Goal: Task Accomplishment & Management: Use online tool/utility

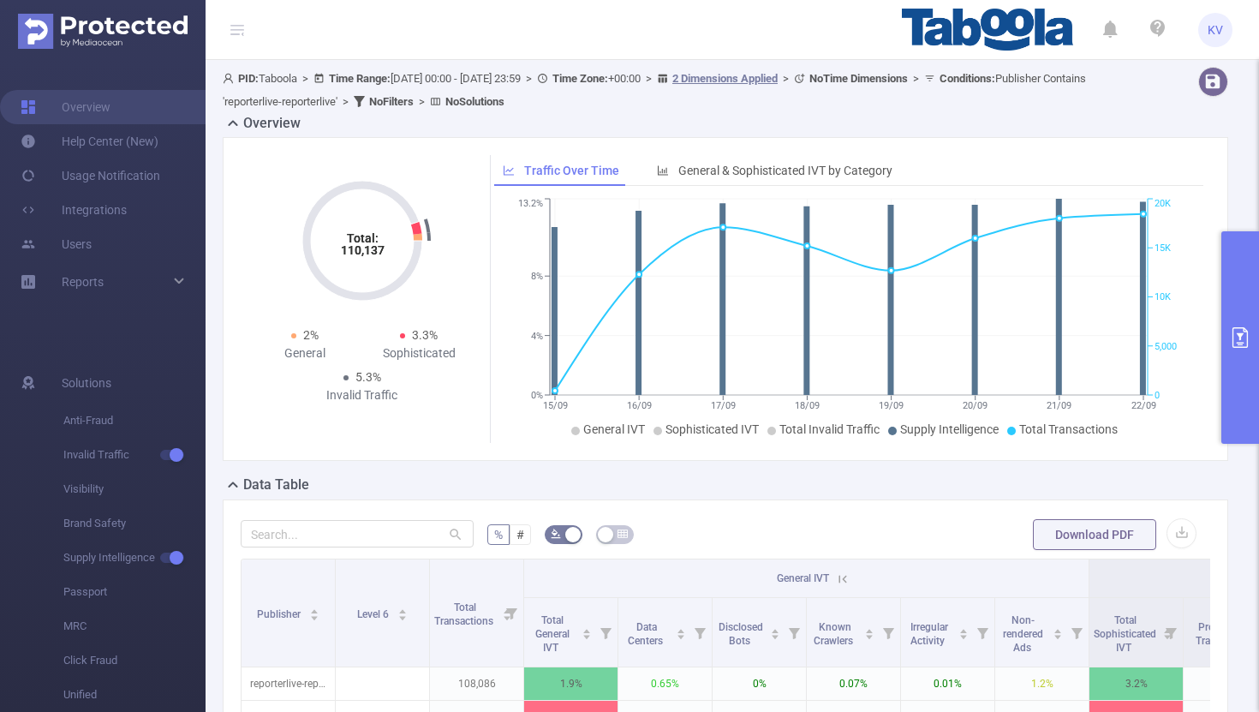
scroll to position [0, 33]
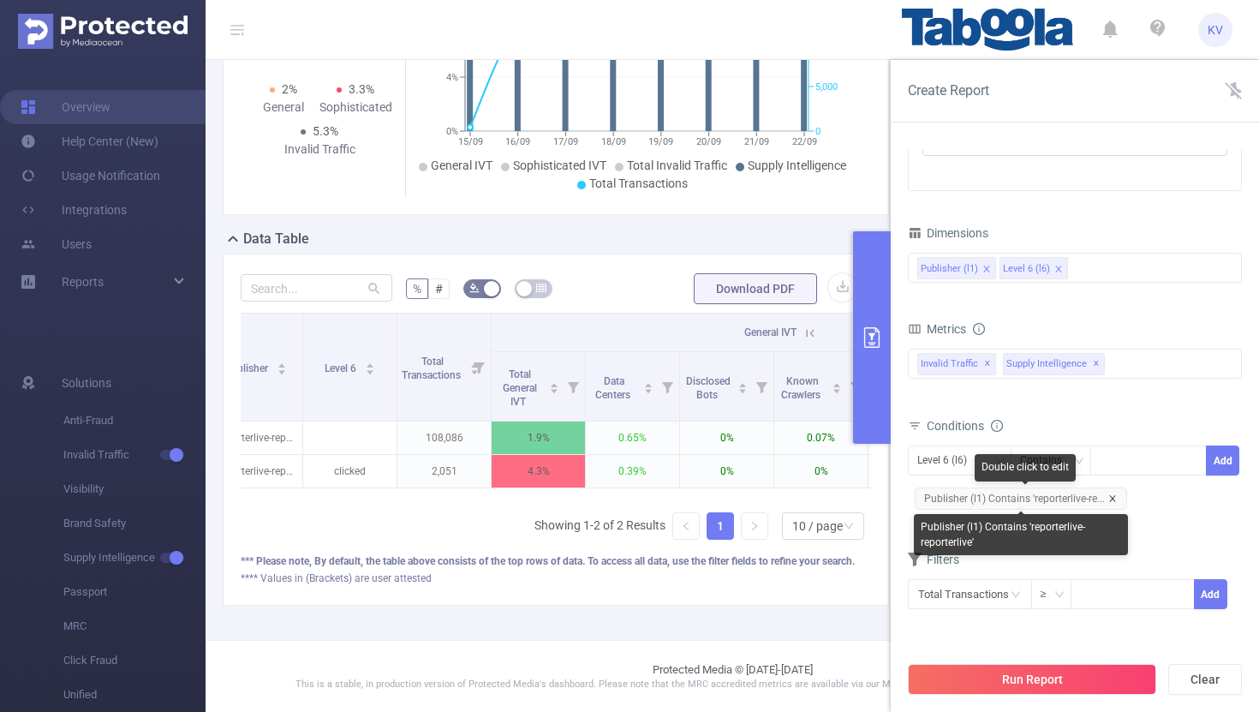
click at [1113, 497] on icon "icon: close" at bounding box center [1112, 498] width 6 height 6
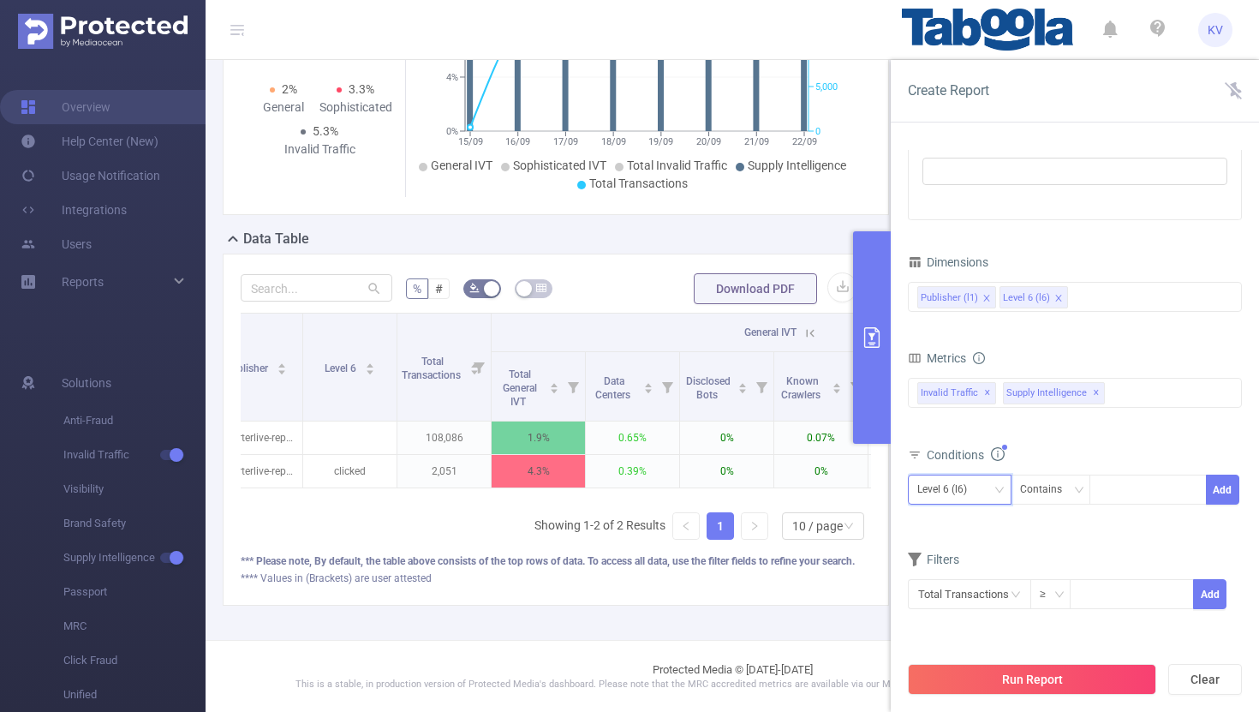
click at [1001, 491] on icon "icon: down" at bounding box center [1000, 490] width 10 height 10
click at [985, 520] on li "Publisher (l1)" at bounding box center [960, 524] width 104 height 27
click at [1122, 492] on div at bounding box center [1148, 489] width 99 height 28
paste input "rollingdigital-yehgamesite"
type input "rollingdigital-yehgamesite"
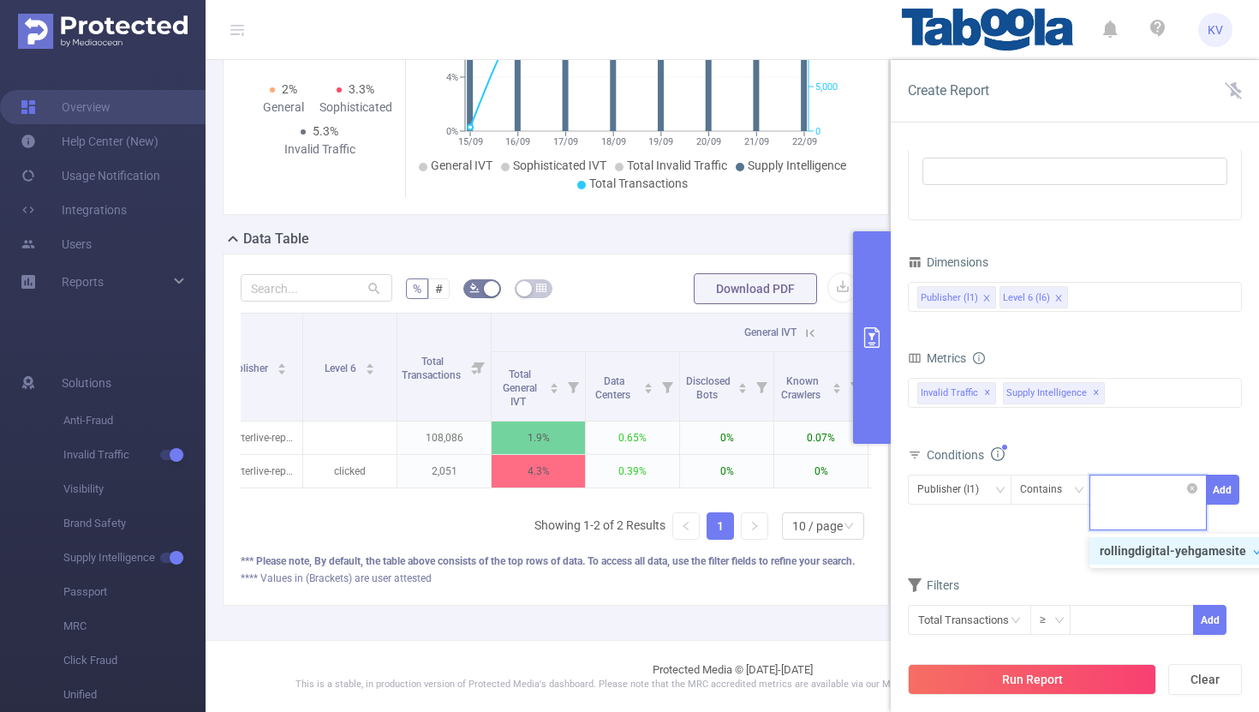
scroll to position [0, 0]
click at [1046, 543] on div "Publisher (l1) Contains rollingdigital-yehgamesite Add" at bounding box center [1075, 508] width 334 height 75
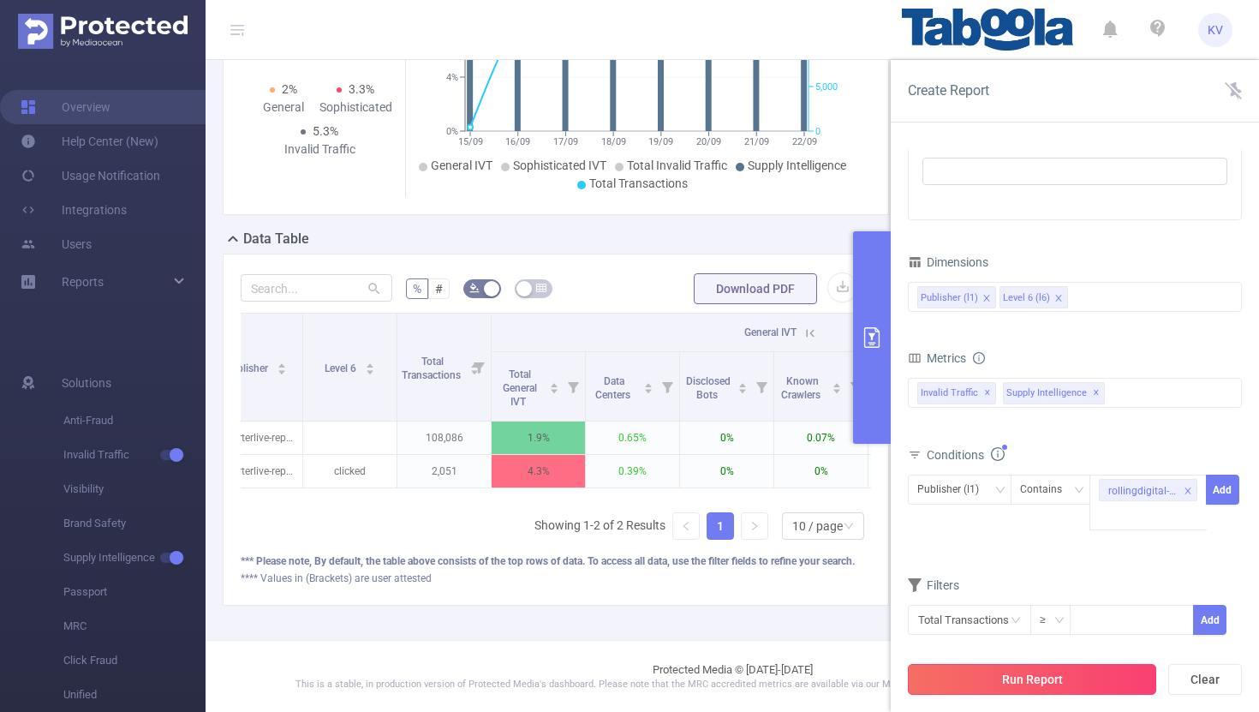
click at [1097, 672] on button "Run Report" at bounding box center [1032, 679] width 248 height 31
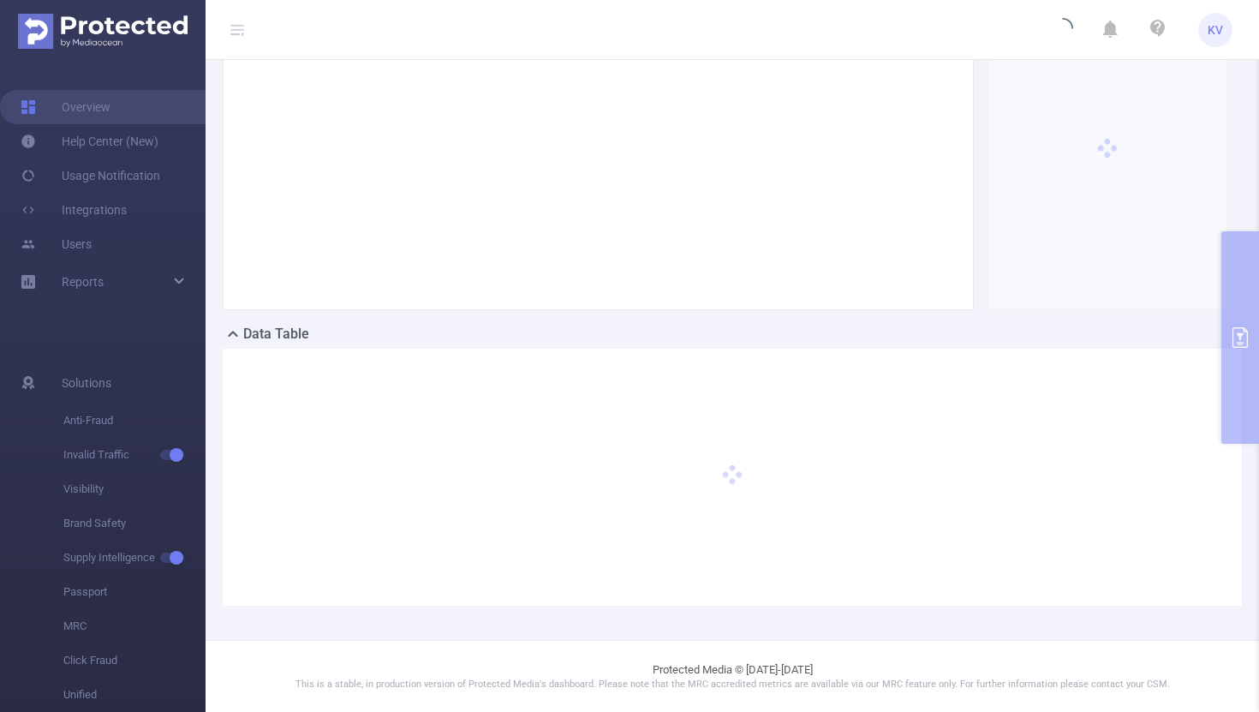
scroll to position [518, 0]
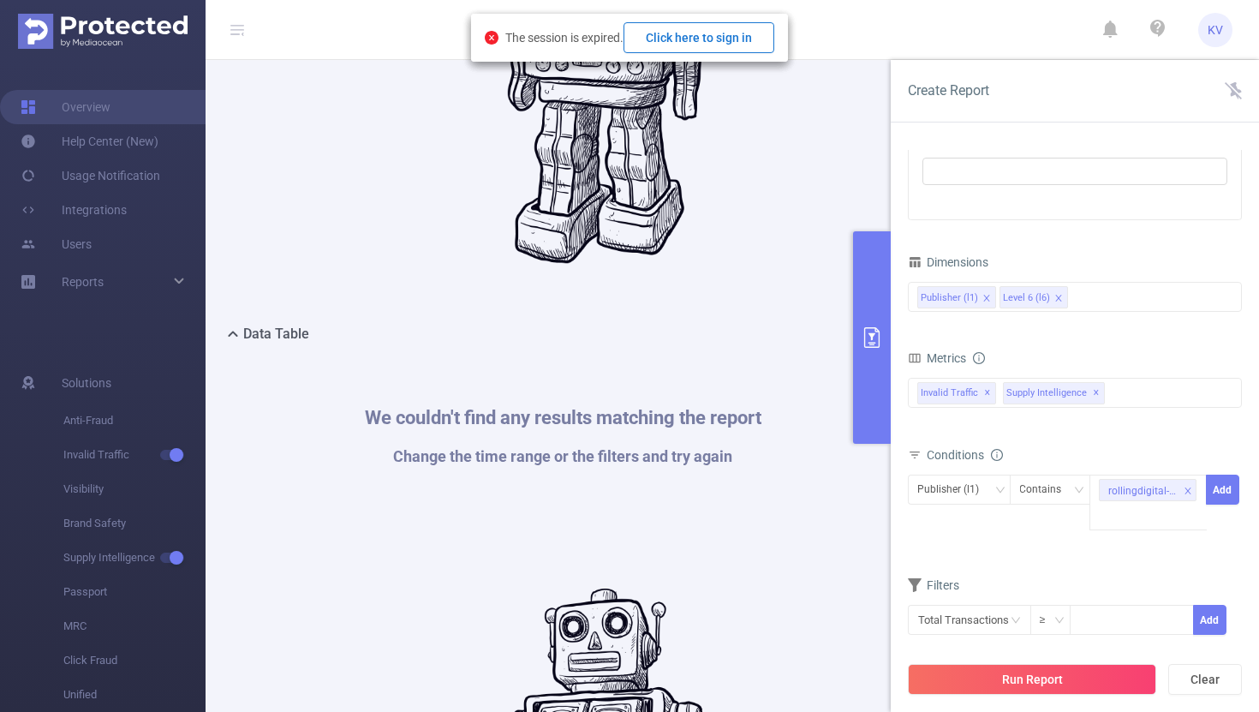
click at [729, 39] on button "Click here to sign in" at bounding box center [699, 37] width 151 height 31
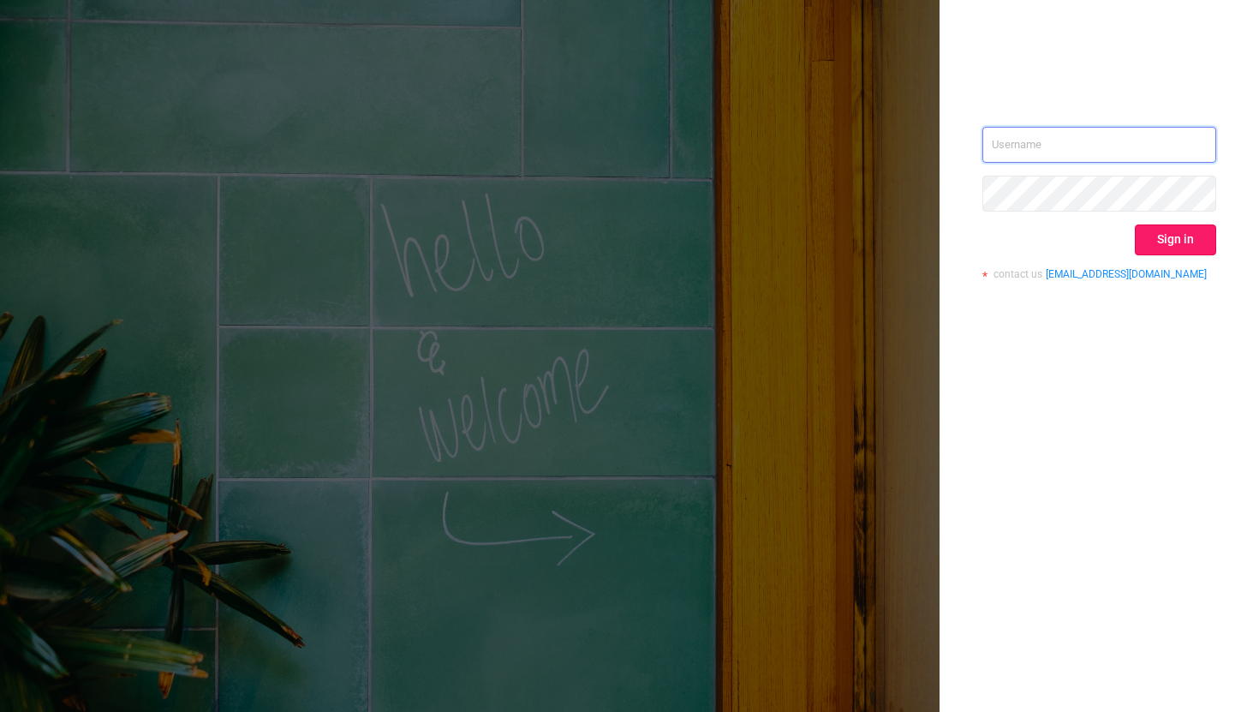
type input "[EMAIL_ADDRESS][DOMAIN_NAME]"
click at [1174, 242] on button "Sign in" at bounding box center [1175, 239] width 81 height 31
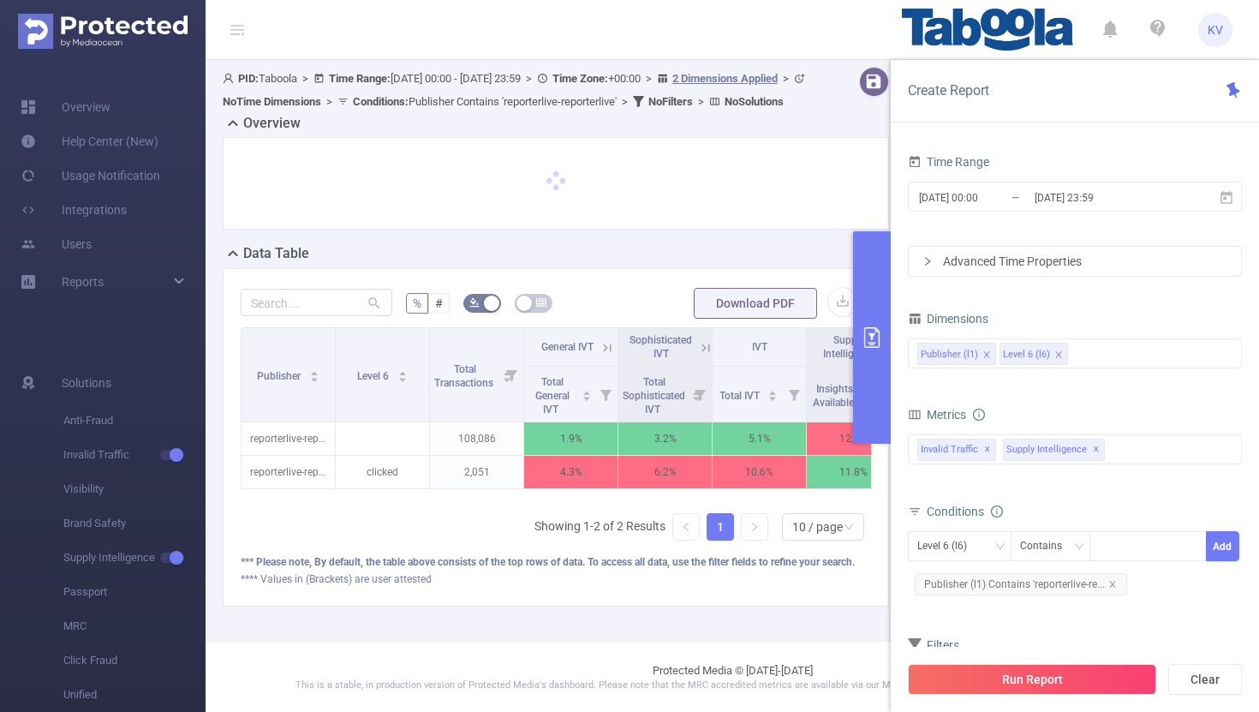
click at [744, 641] on div "PID: Taboola > Time Range: [DATE] 00:00 - [DATE] 23:59 > Time Zone: +00:00 > 2 …" at bounding box center [563, 350] width 714 height 581
click at [828, 177] on div at bounding box center [556, 183] width 666 height 93
click at [1236, 86] on icon at bounding box center [1233, 90] width 17 height 17
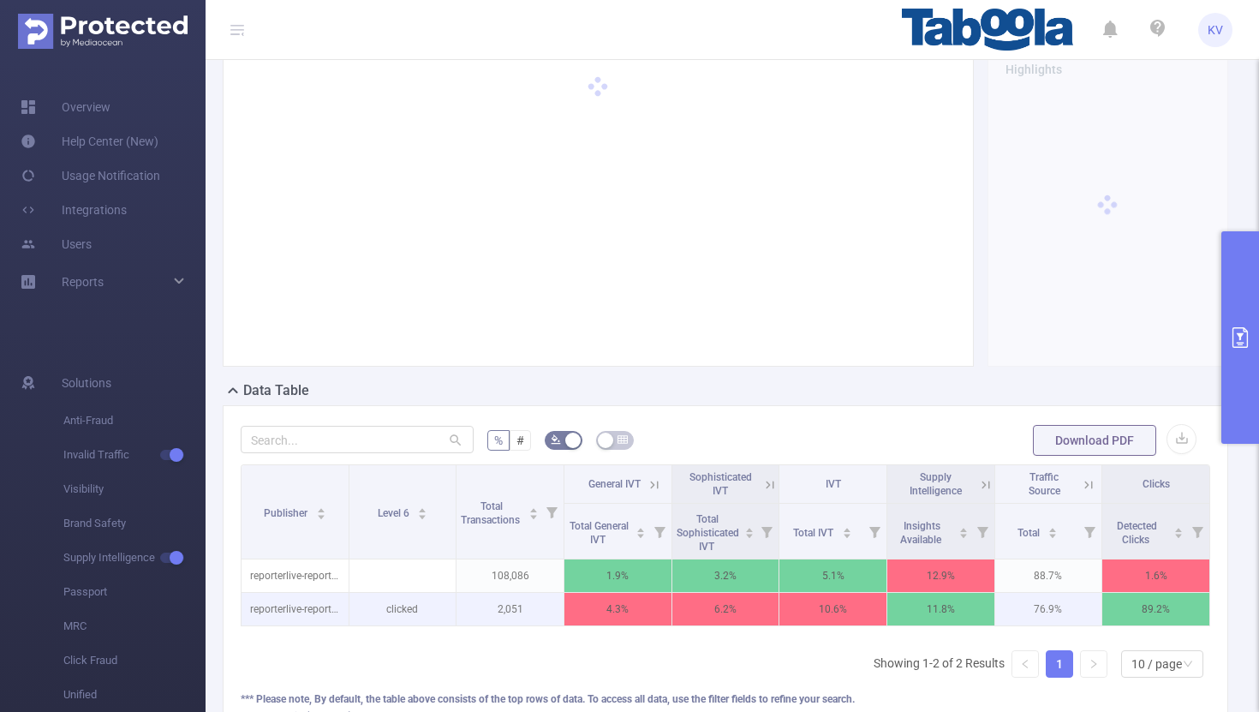
scroll to position [119, 0]
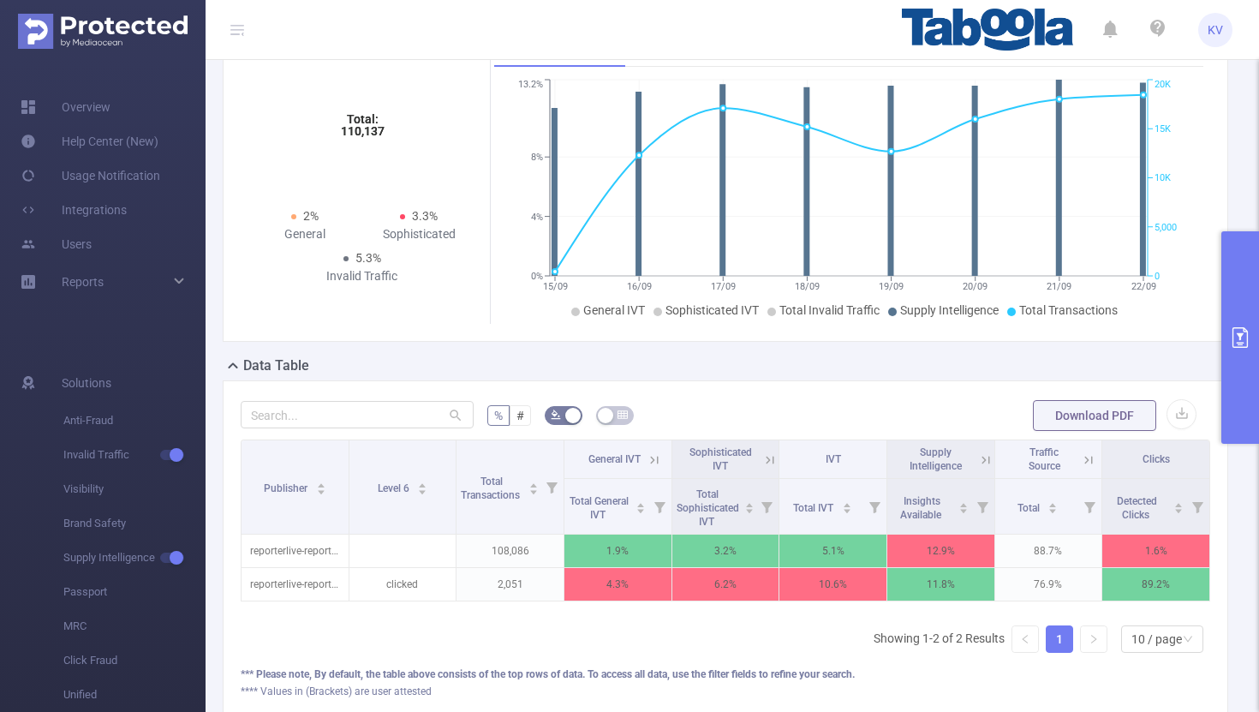
click at [986, 460] on icon at bounding box center [985, 459] width 15 height 15
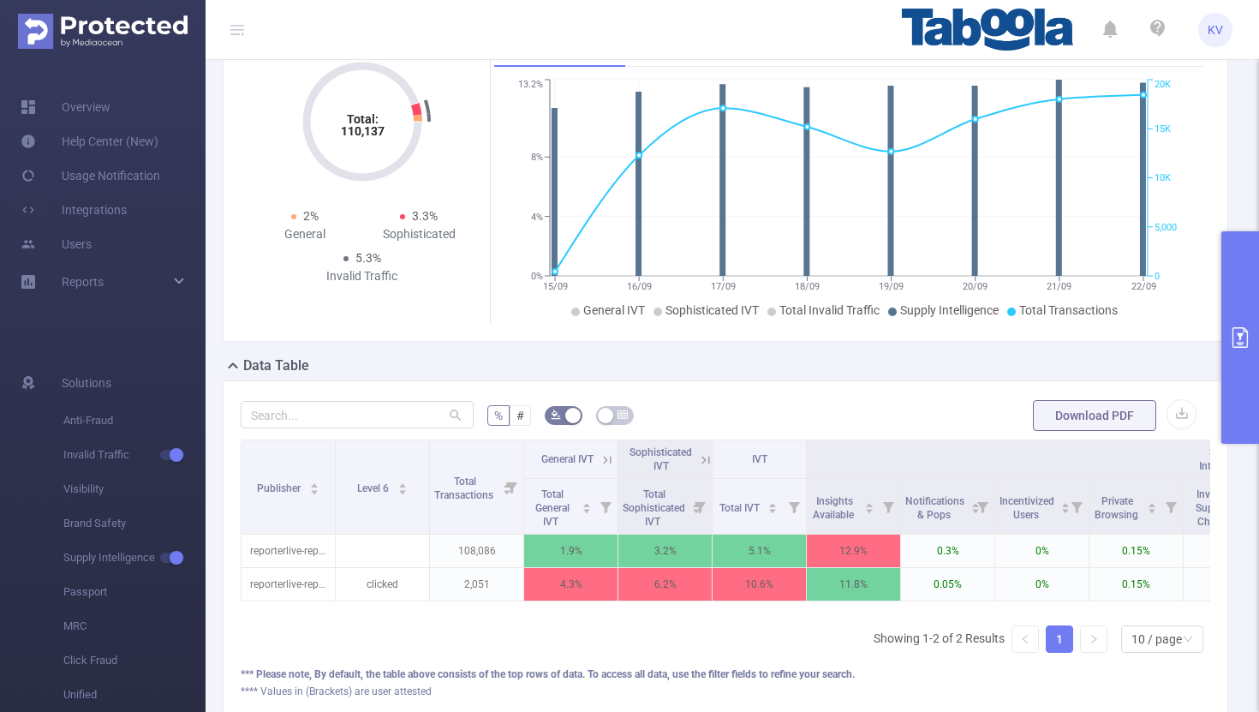
click at [614, 457] on icon at bounding box center [607, 459] width 15 height 15
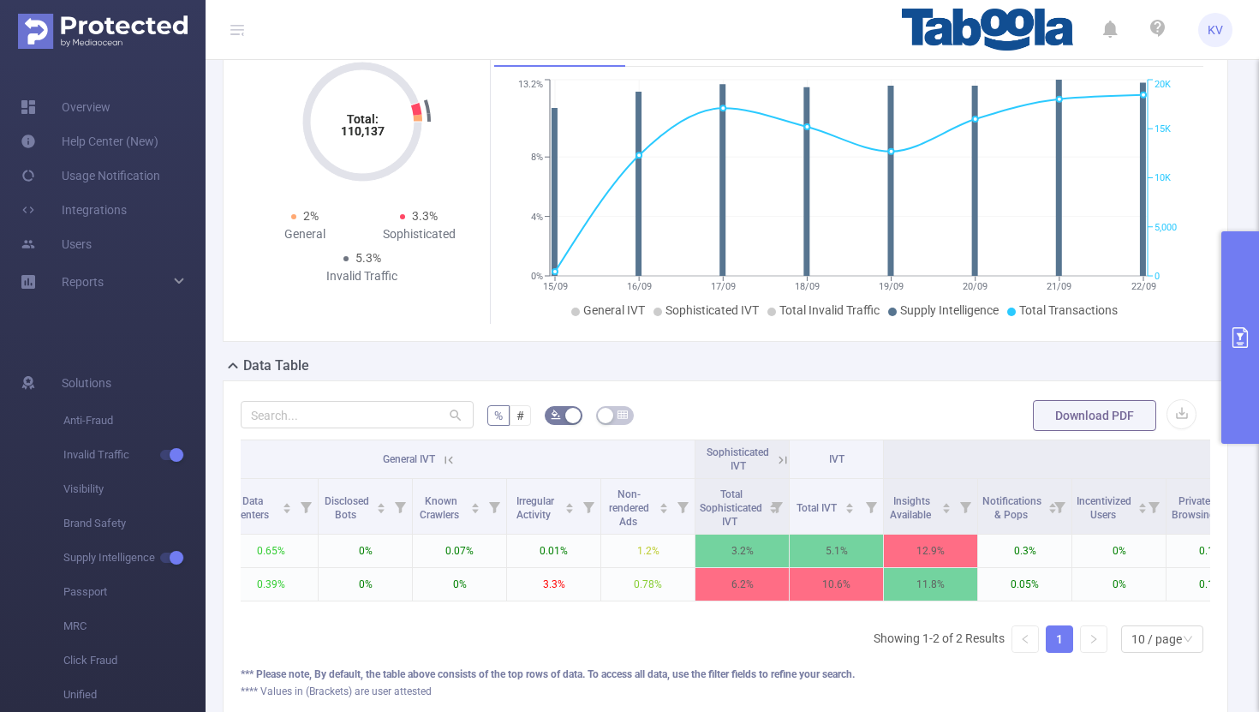
scroll to position [0, 392]
click at [785, 458] on icon at bounding box center [784, 459] width 15 height 15
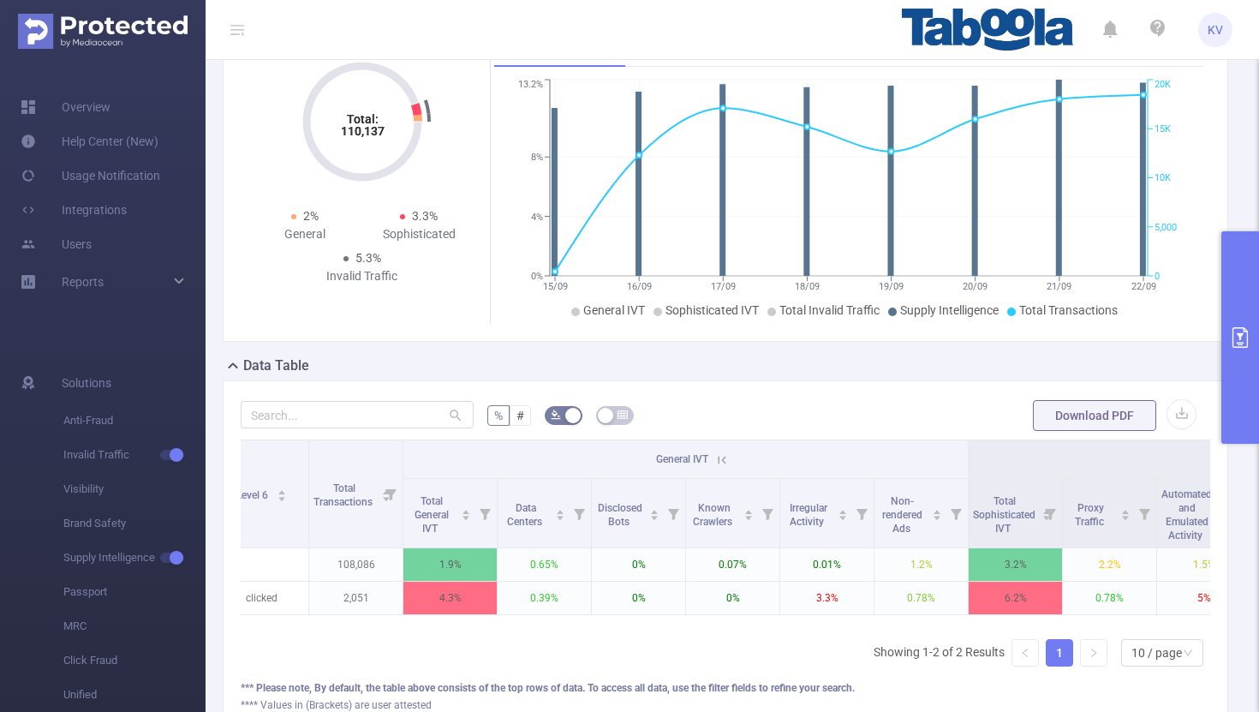
scroll to position [0, 0]
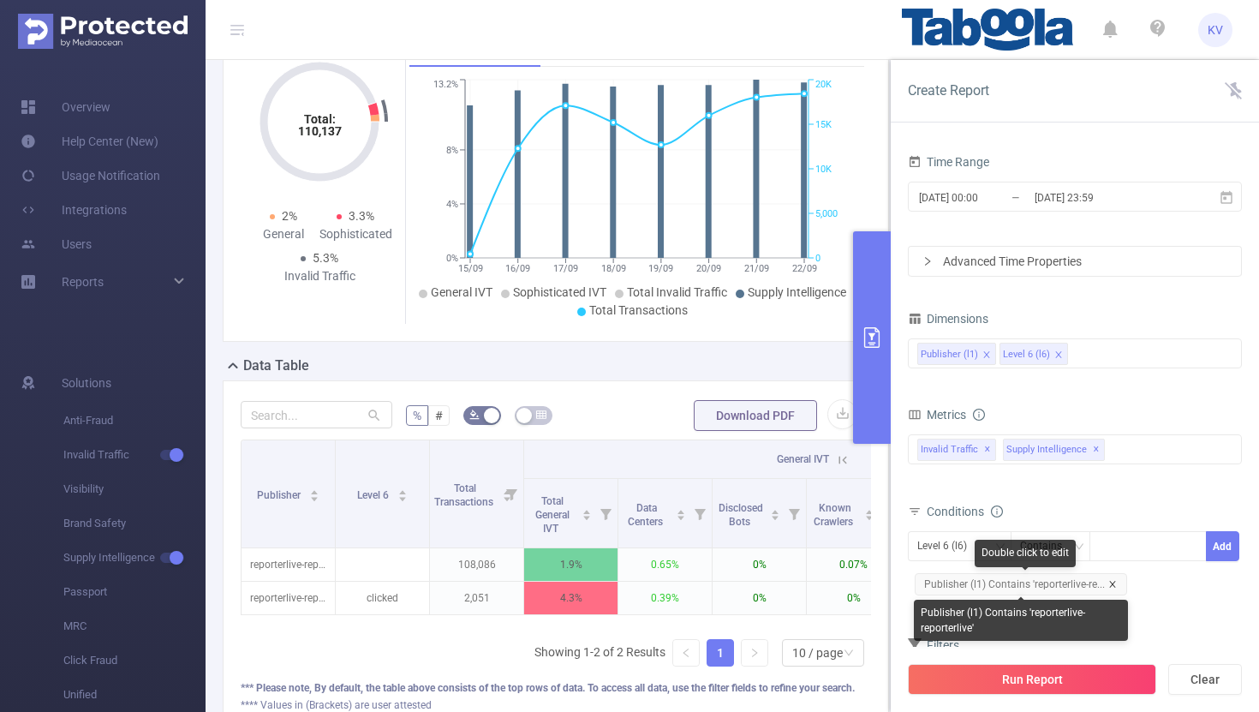
click at [1109, 580] on icon "icon: close" at bounding box center [1113, 584] width 9 height 9
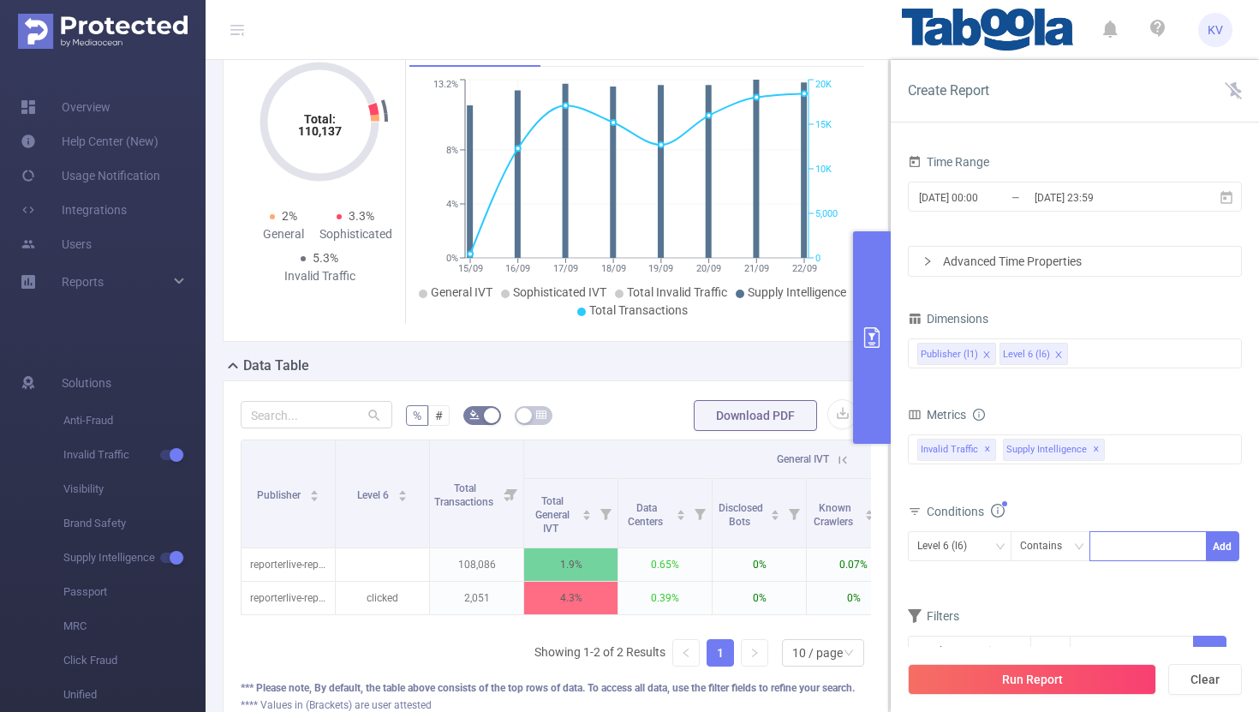
click at [1121, 541] on div at bounding box center [1148, 546] width 99 height 28
click at [1001, 546] on icon "icon: down" at bounding box center [1000, 546] width 10 height 10
click at [980, 577] on li "Publisher (l1)" at bounding box center [960, 581] width 104 height 27
click at [1153, 544] on div at bounding box center [1148, 546] width 99 height 28
paste input "rollingdigital-yehgamesite"
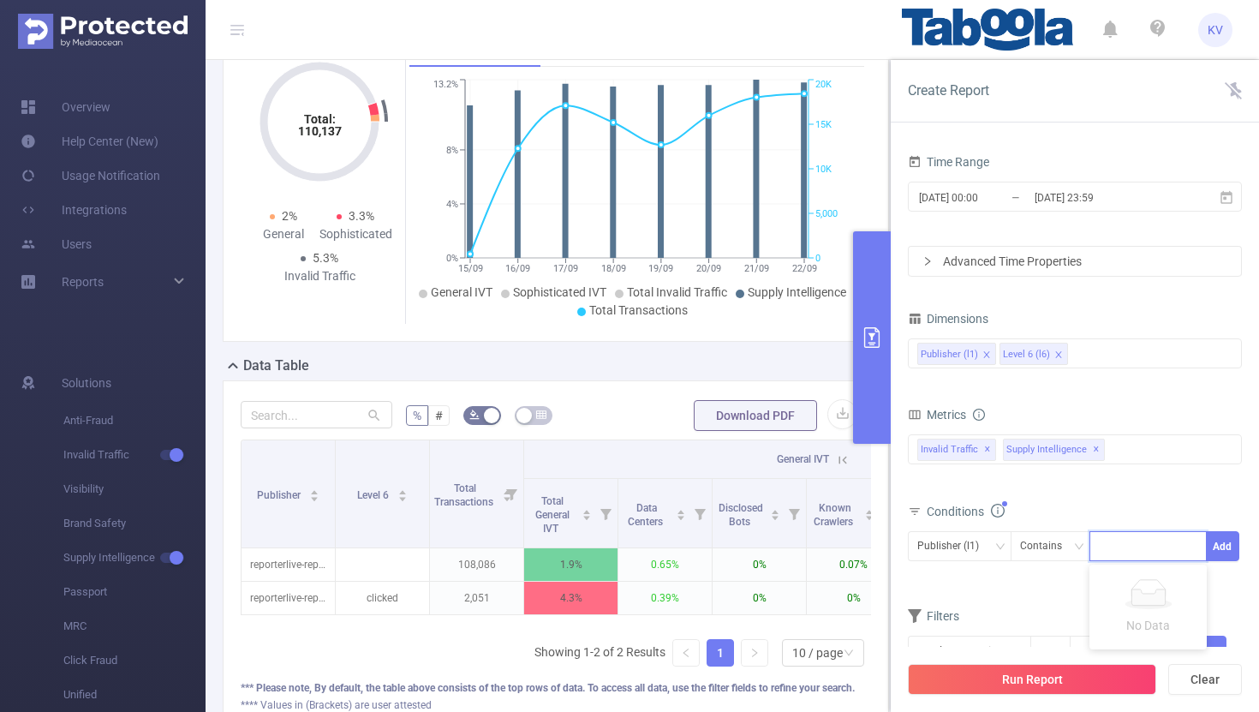
type input "rollingdigital-yehgamesite"
click at [1179, 583] on li "rollingdigital-yehgamesite" at bounding box center [1177, 581] width 174 height 27
click at [1233, 544] on button "Add" at bounding box center [1222, 546] width 33 height 30
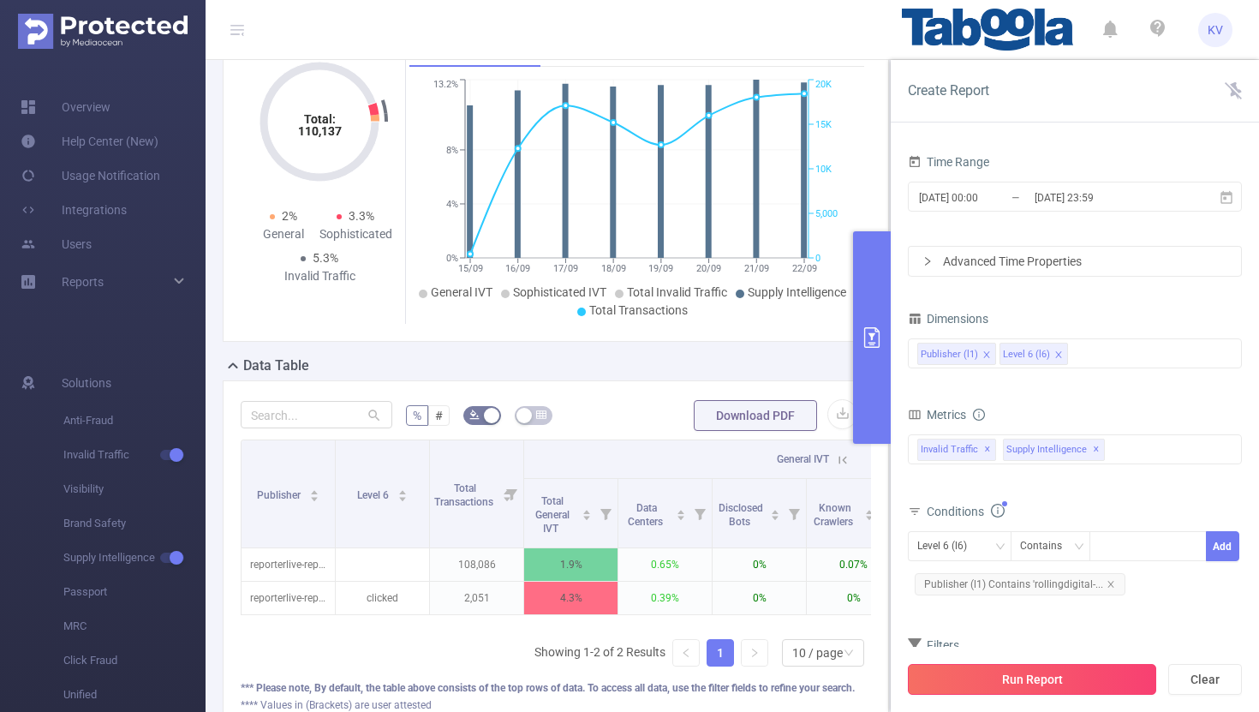
click at [1073, 677] on button "Run Report" at bounding box center [1032, 679] width 248 height 31
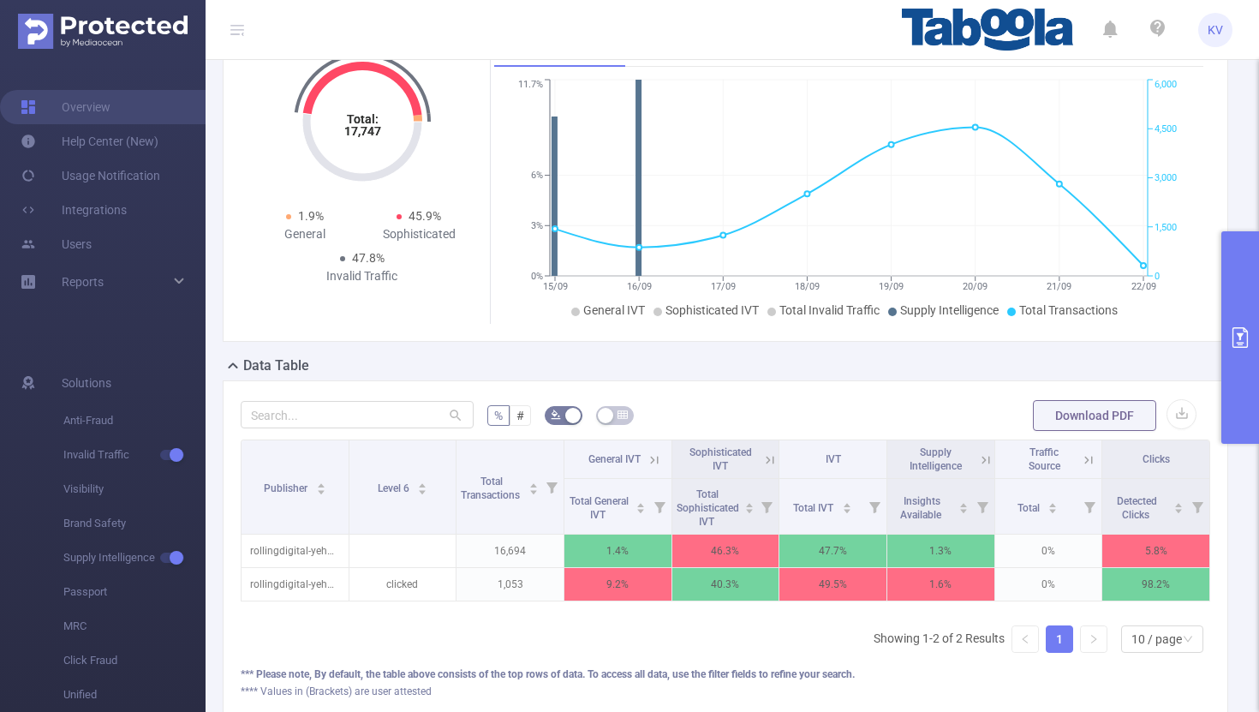
click at [772, 461] on icon at bounding box center [769, 459] width 15 height 15
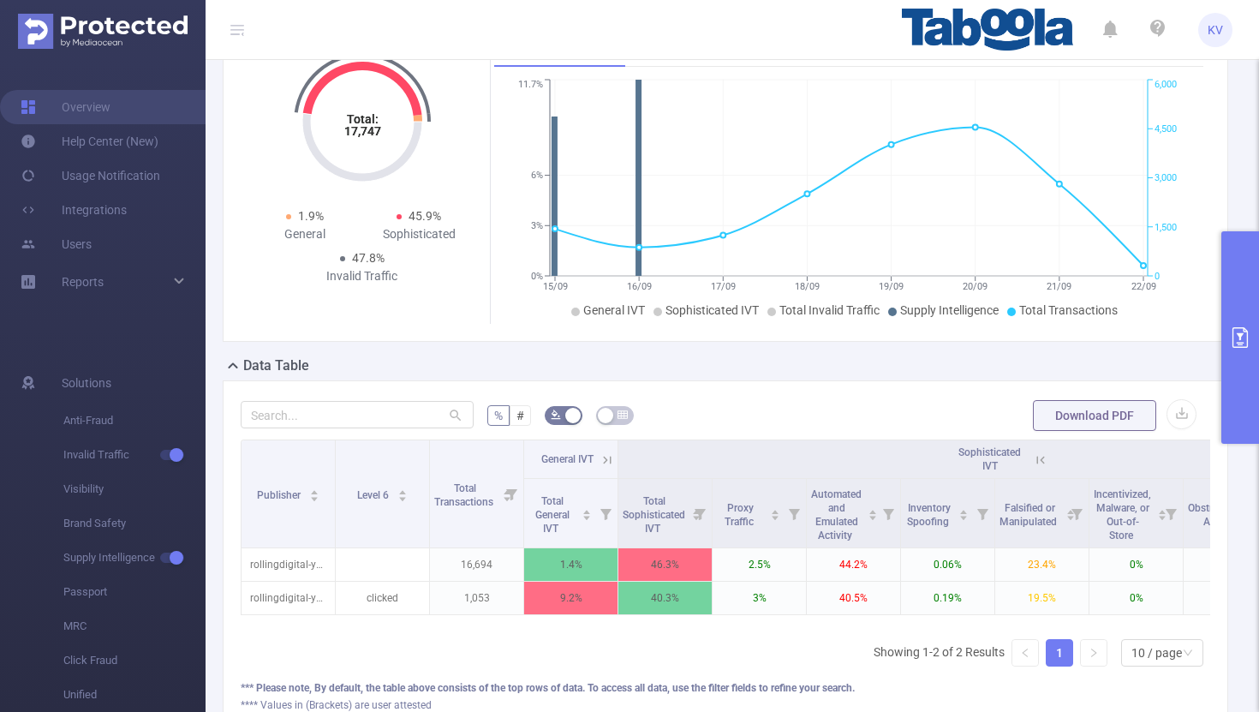
click at [607, 459] on icon at bounding box center [608, 460] width 8 height 8
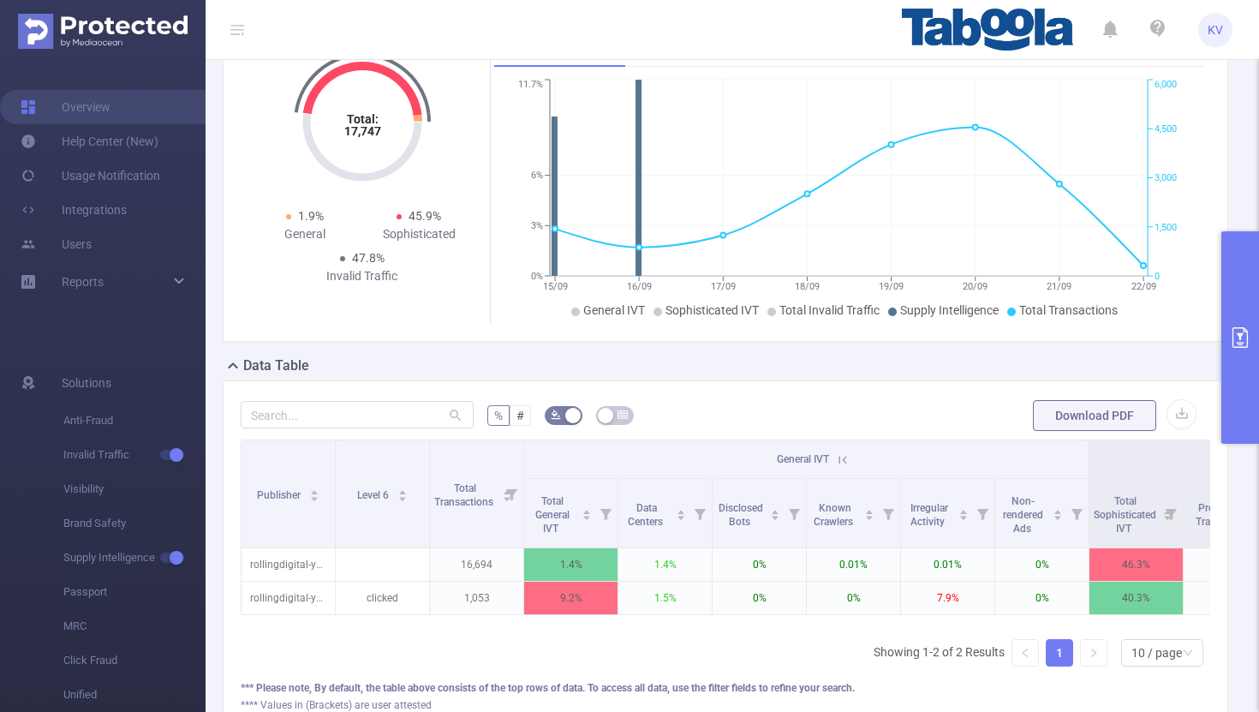
click at [838, 460] on icon at bounding box center [842, 459] width 15 height 15
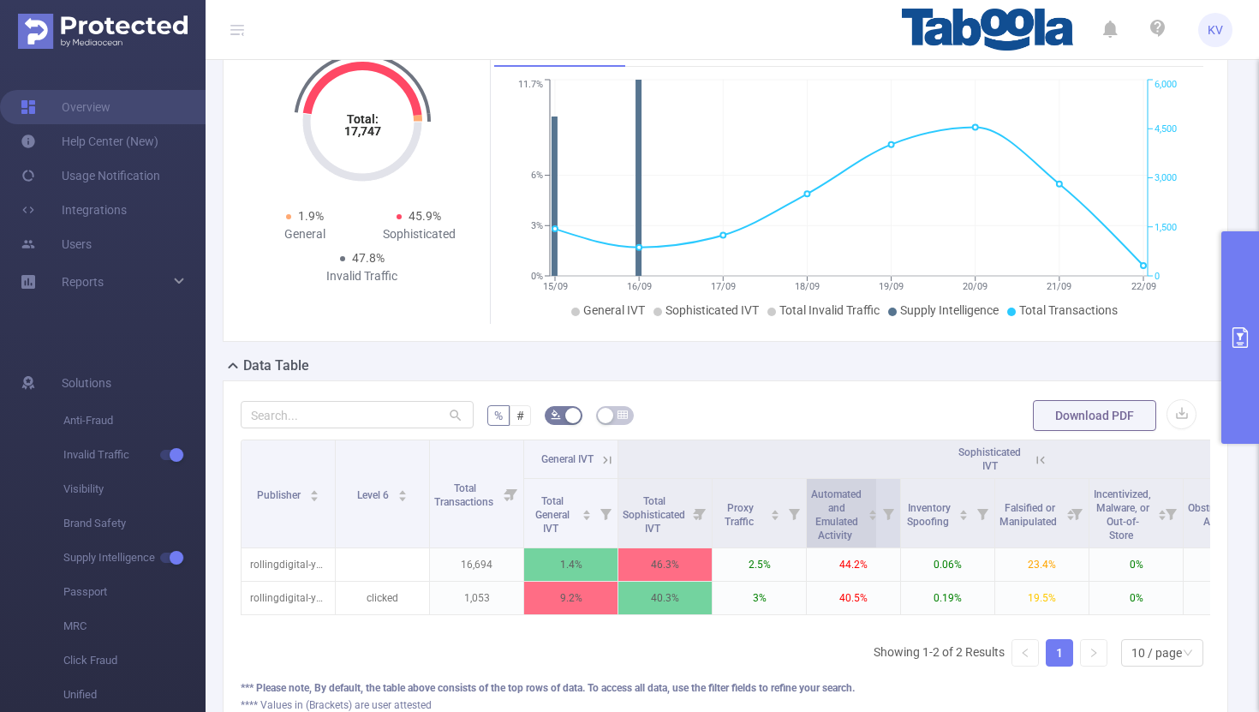
drag, startPoint x: 812, startPoint y: 493, endPoint x: 857, endPoint y: 535, distance: 61.8
click at [857, 535] on span "Automated and Emulated Activity" at bounding box center [836, 513] width 51 height 58
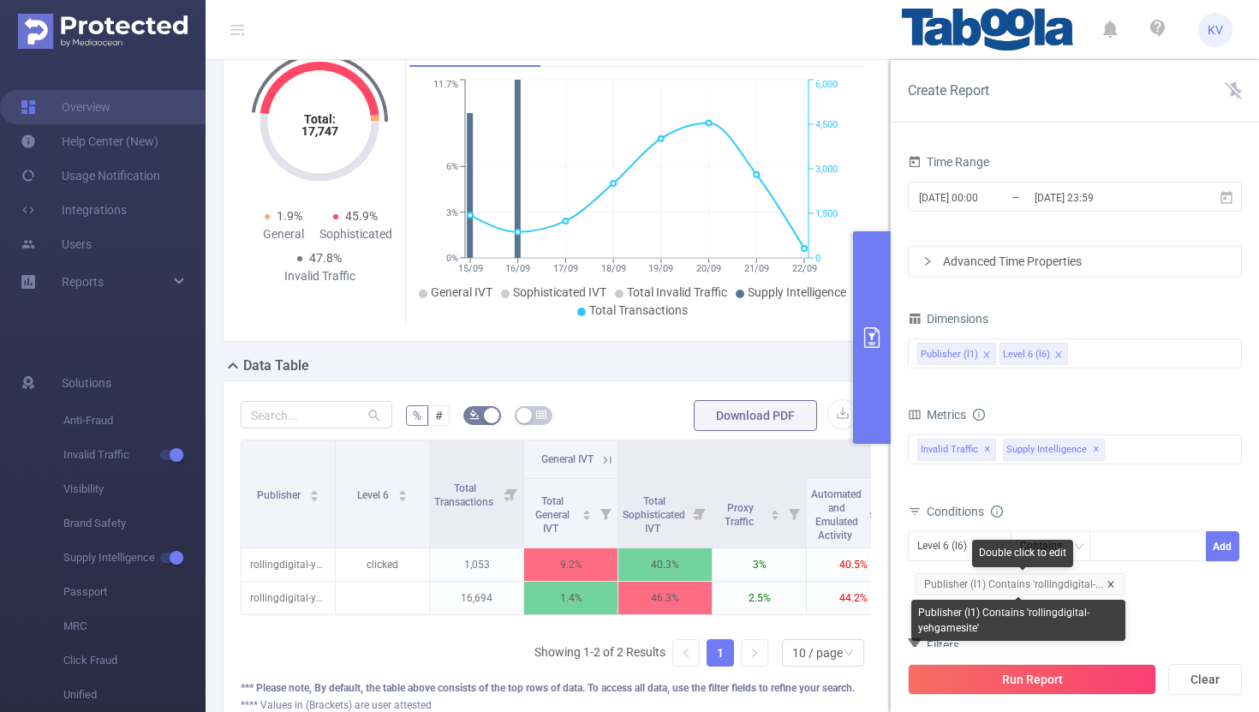
click at [1109, 583] on icon "icon: close" at bounding box center [1111, 584] width 9 height 9
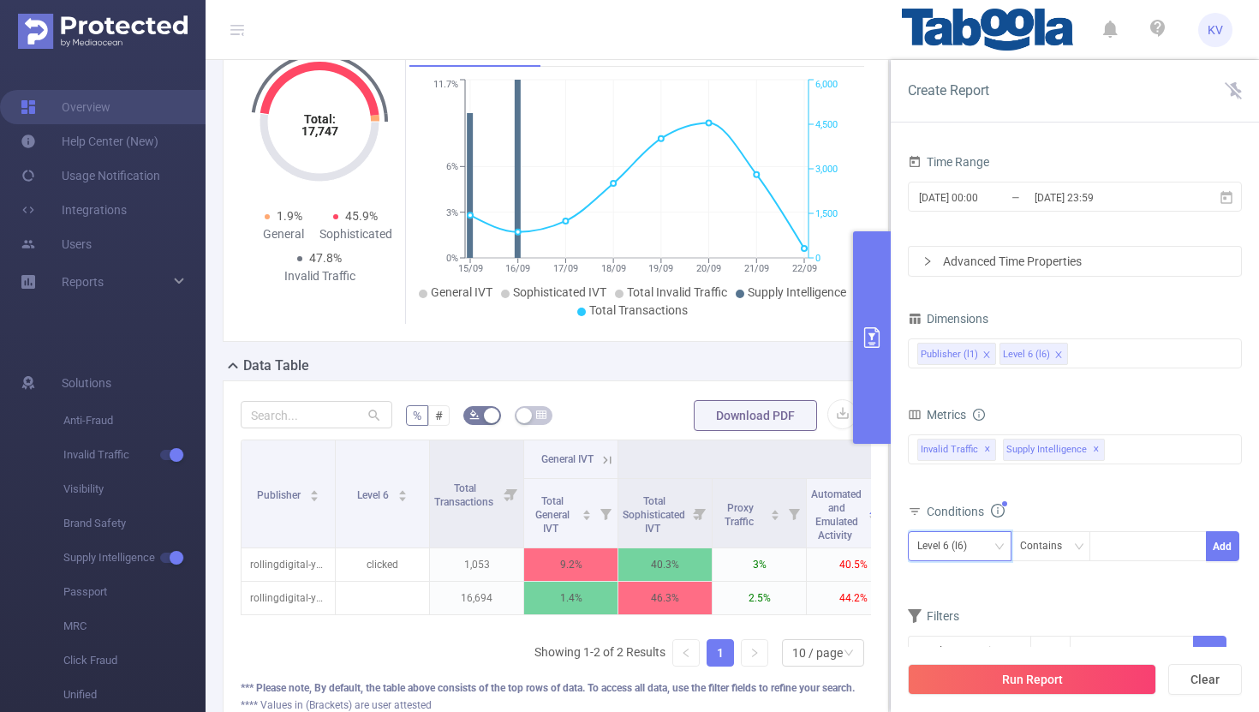
click at [998, 552] on icon "icon: down" at bounding box center [1000, 547] width 10 height 12
click at [990, 581] on li "Publisher (l1)" at bounding box center [960, 581] width 104 height 27
click at [1121, 543] on div at bounding box center [1148, 546] width 99 height 28
paste input "rollingdigital-publicvery"
type input "rollingdigital-publicvery"
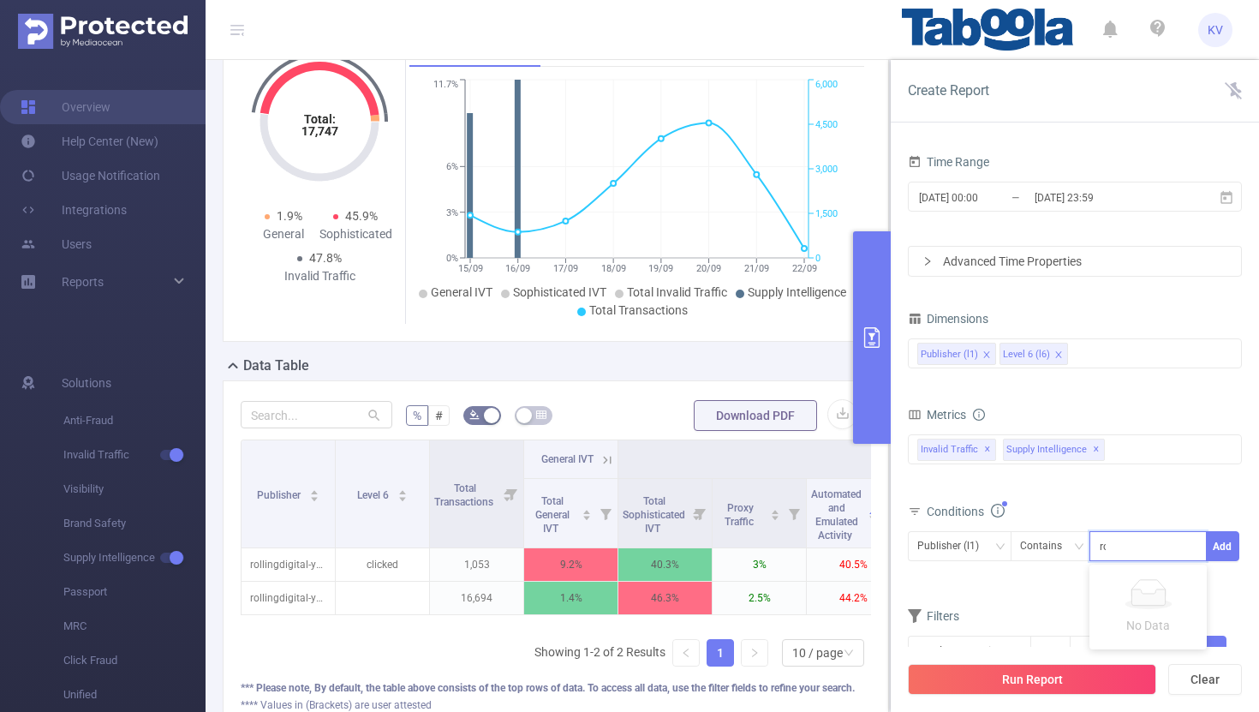
scroll to position [0, 9]
click at [1152, 595] on ul "rollingdigital-publicvery" at bounding box center [1170, 582] width 160 height 34
click at [1145, 583] on li "rollingdigital-publicvery" at bounding box center [1170, 581] width 160 height 27
click at [1221, 549] on button "Add" at bounding box center [1222, 546] width 33 height 30
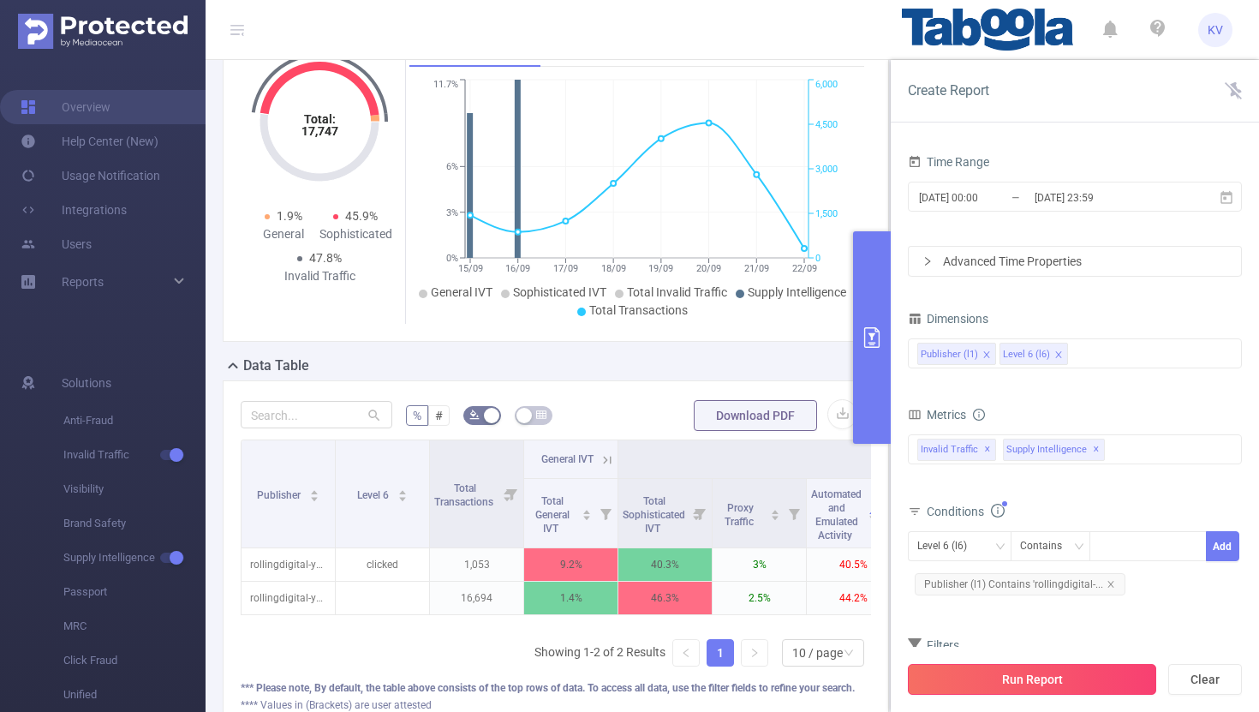
click at [1043, 683] on button "Run Report" at bounding box center [1032, 679] width 248 height 31
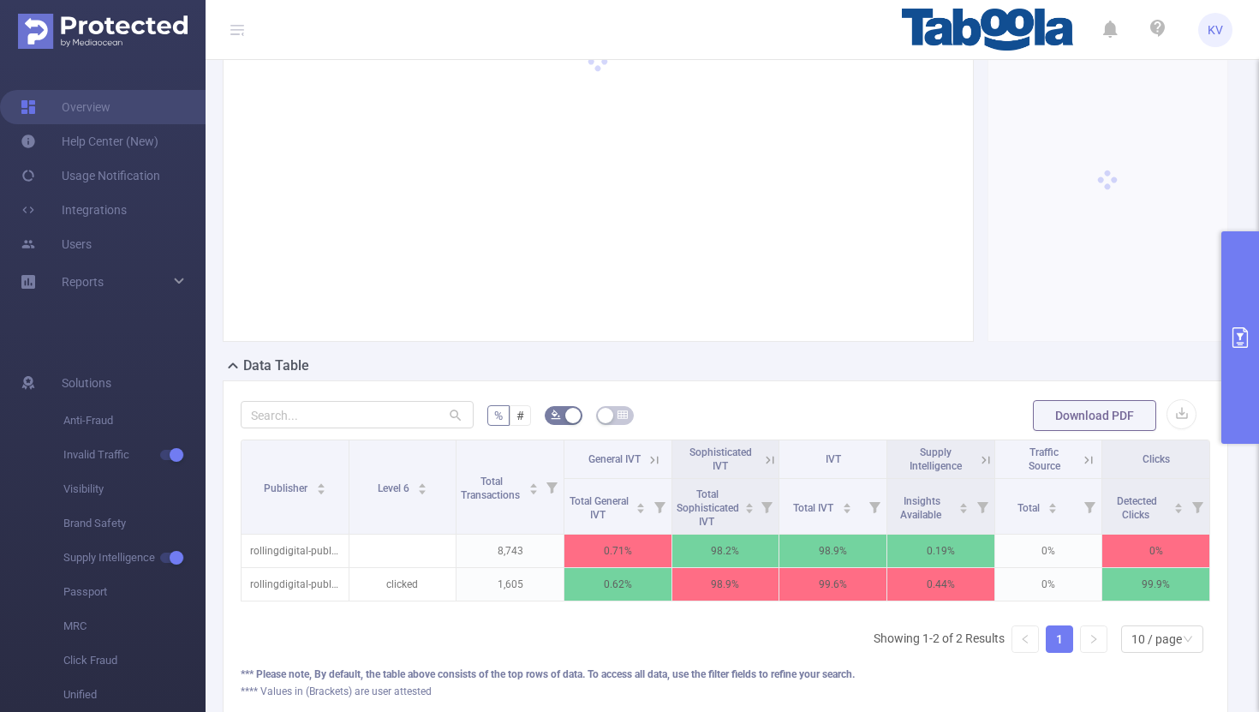
click at [769, 461] on icon at bounding box center [769, 459] width 15 height 15
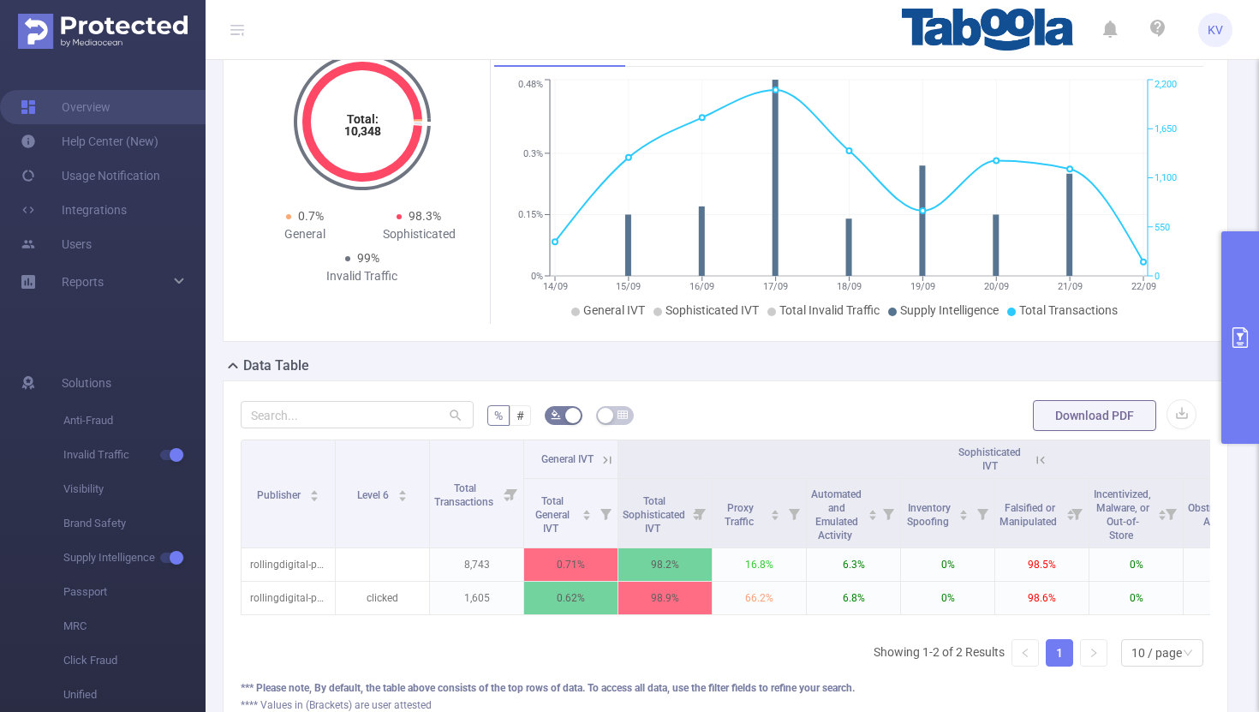
click at [608, 463] on icon at bounding box center [607, 459] width 15 height 15
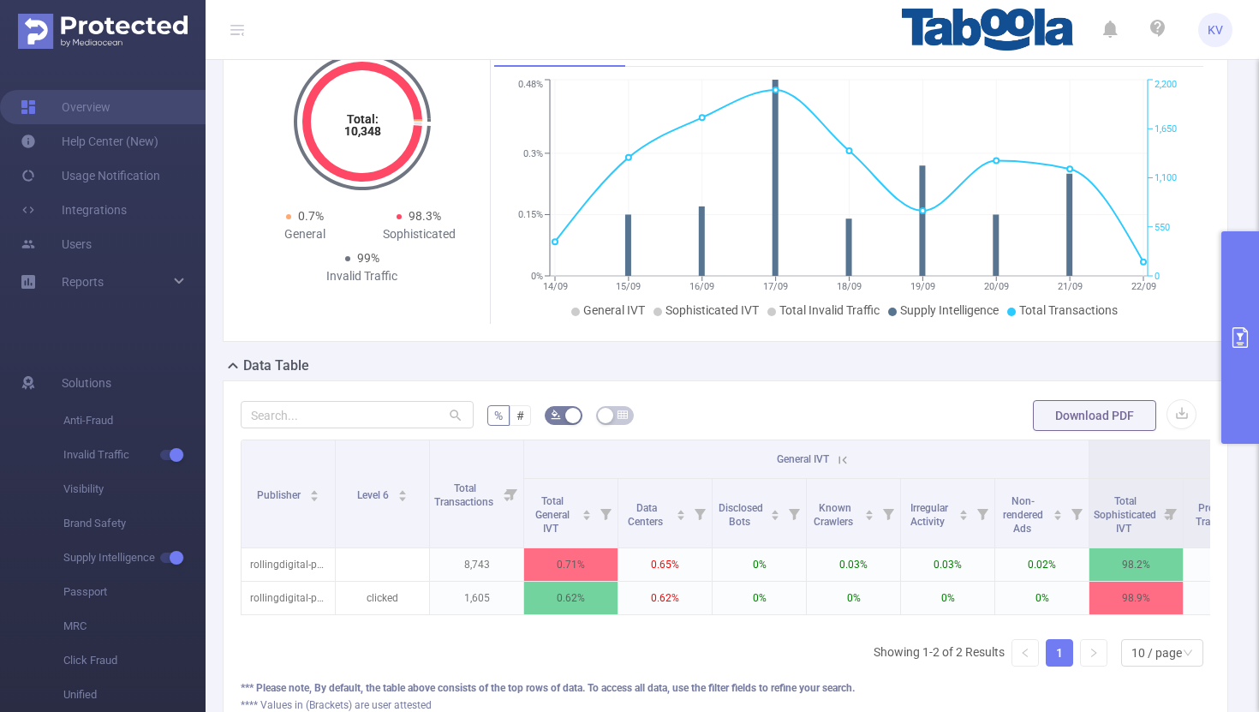
click at [841, 463] on icon at bounding box center [842, 459] width 15 height 15
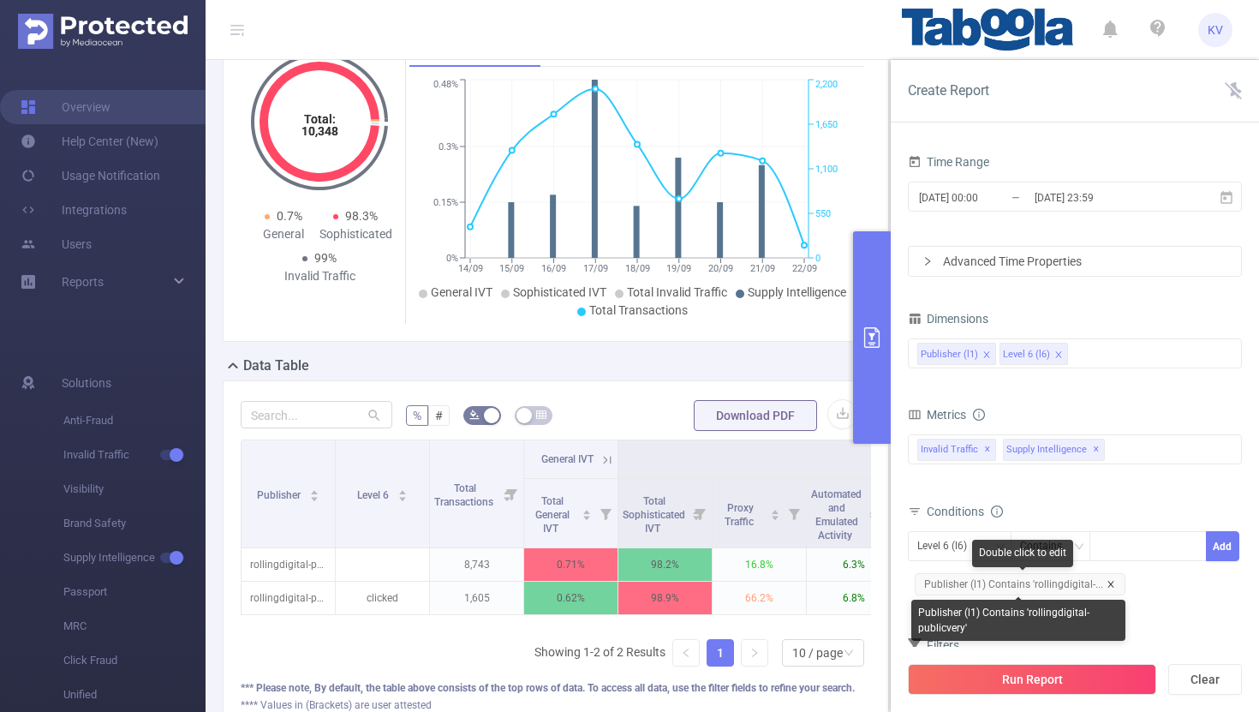
click at [1110, 582] on icon "icon: close" at bounding box center [1111, 584] width 9 height 9
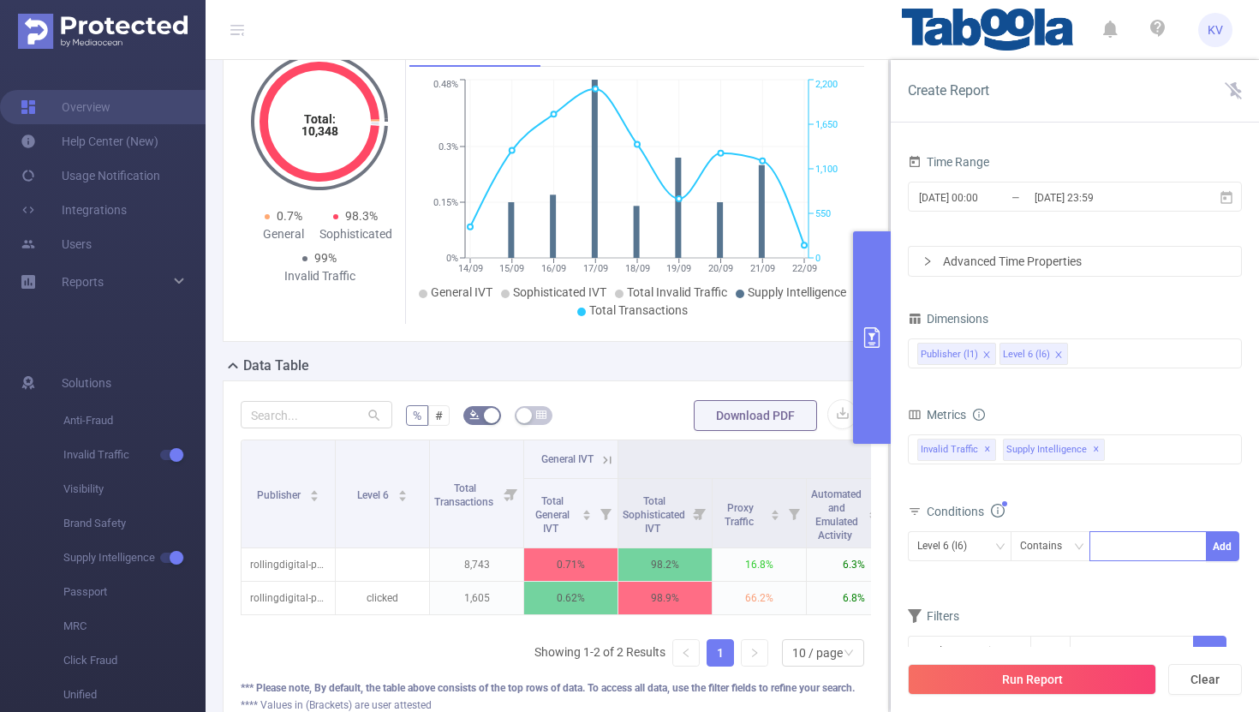
click at [1128, 547] on div at bounding box center [1148, 546] width 99 height 28
paste input "zum-deepdivead"
type input "zum-deepdivead"
click at [1139, 583] on li "zum-deepdivead" at bounding box center [1152, 581] width 125 height 27
click at [1218, 550] on button "Add" at bounding box center [1222, 546] width 33 height 30
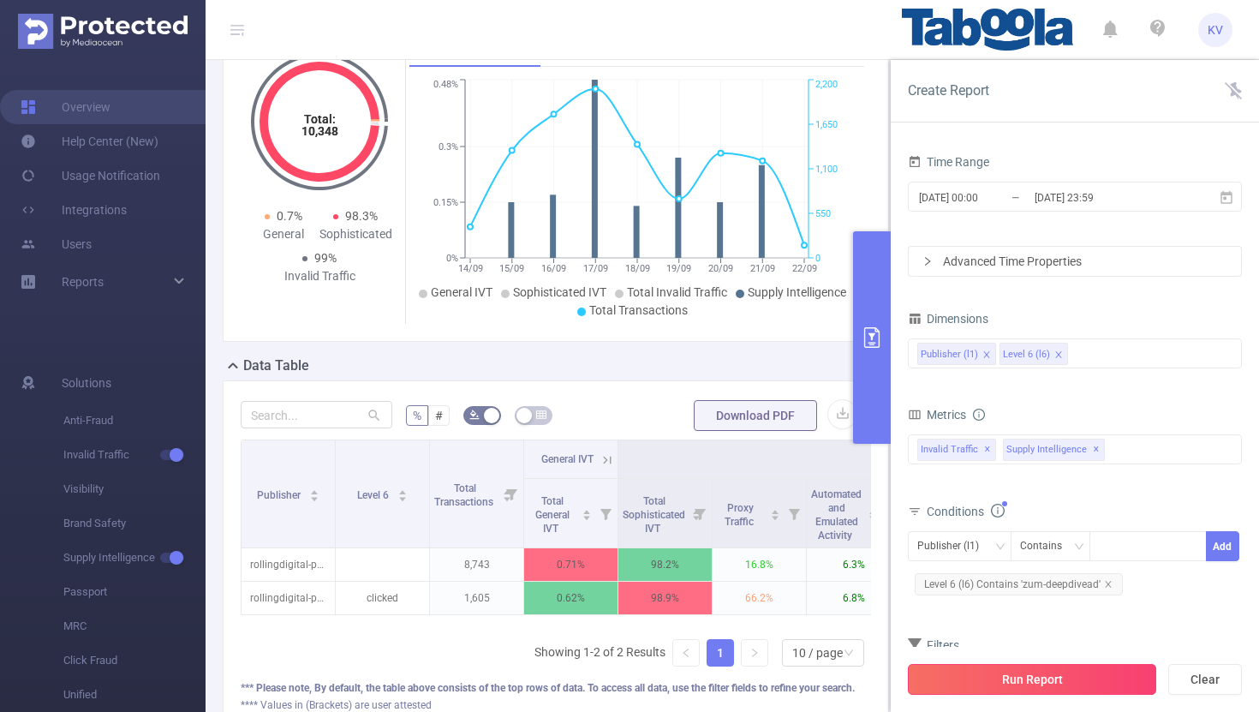
click at [1067, 678] on button "Run Report" at bounding box center [1032, 679] width 248 height 31
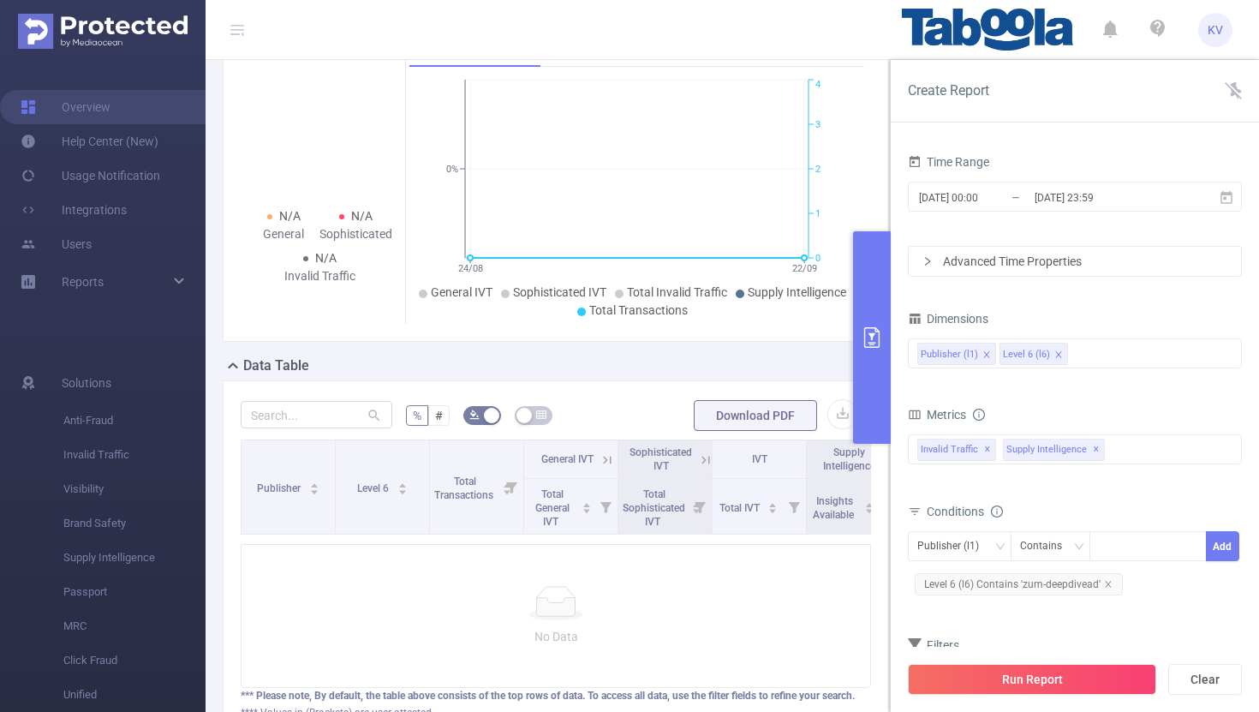
scroll to position [45, 0]
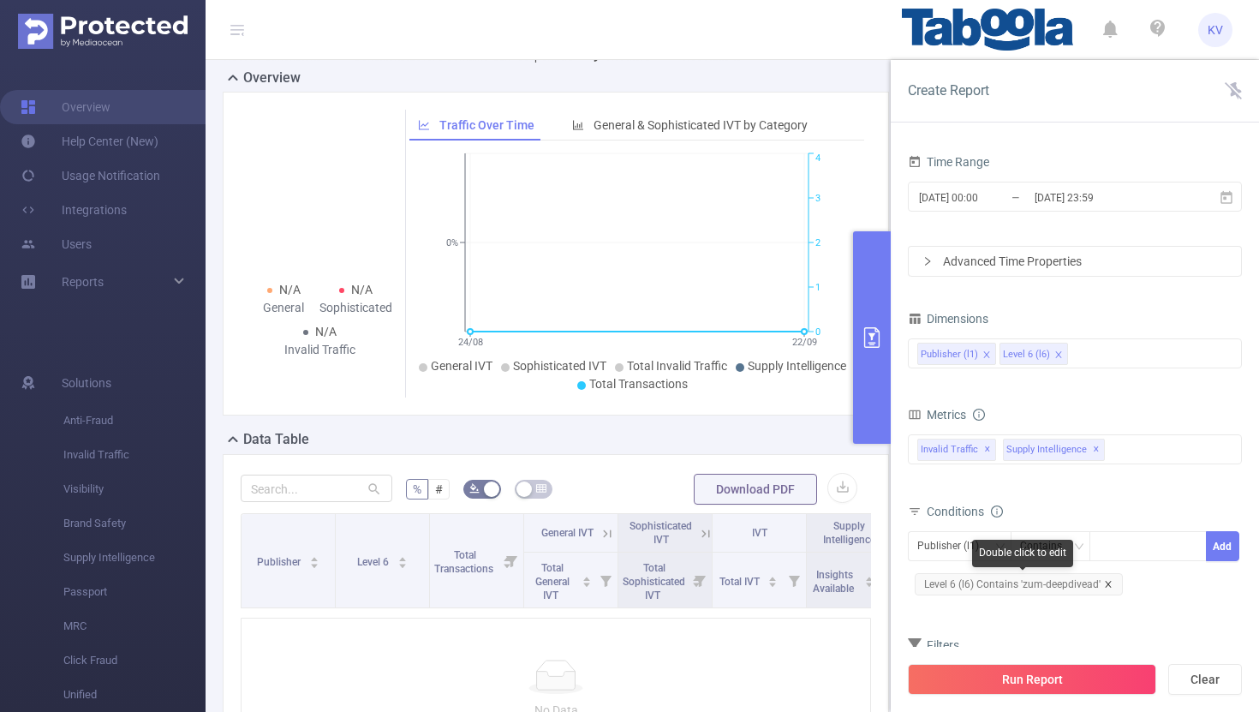
click at [1106, 583] on icon "icon: close" at bounding box center [1108, 584] width 6 height 6
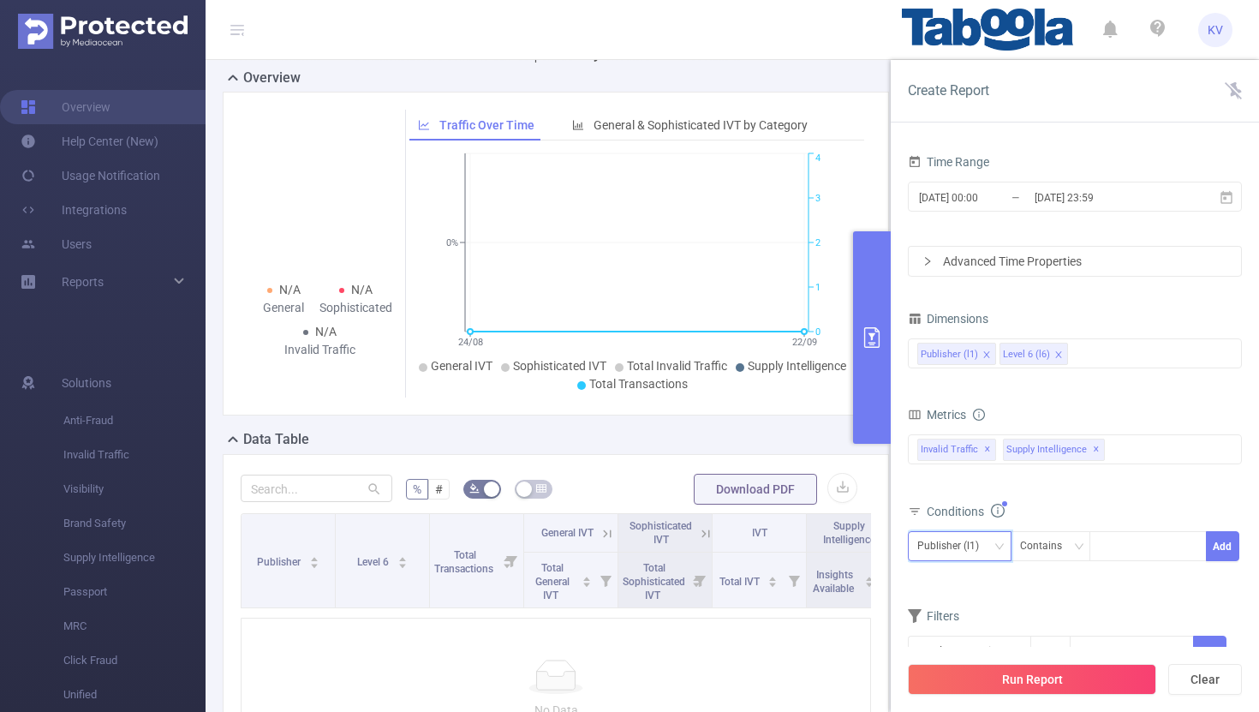
click at [983, 541] on div "Publisher (l1)" at bounding box center [954, 546] width 74 height 28
click at [985, 573] on li "Publisher (l1)" at bounding box center [960, 581] width 104 height 27
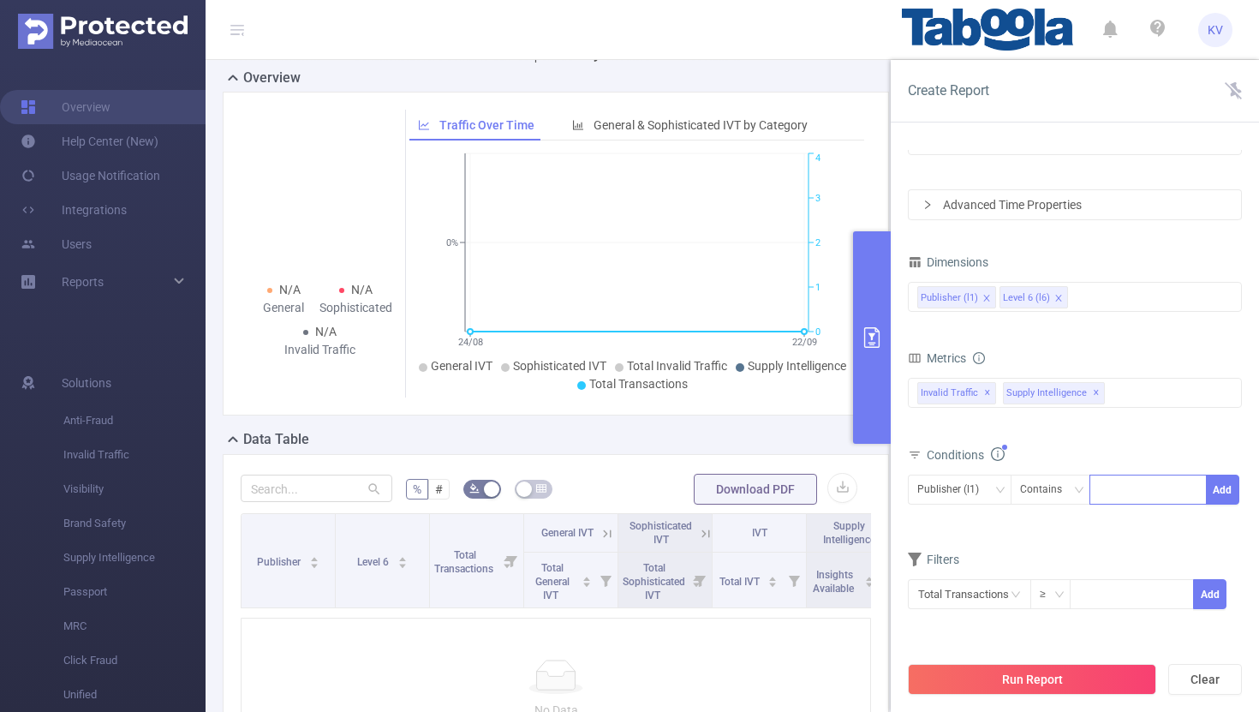
click at [1127, 491] on div at bounding box center [1148, 489] width 99 height 28
click at [1136, 487] on div at bounding box center [1148, 489] width 99 height 28
paste input "zum-deepdivead"
type input "zum-deepdivead"
click at [1145, 524] on li "zum-deepdivead" at bounding box center [1152, 524] width 125 height 27
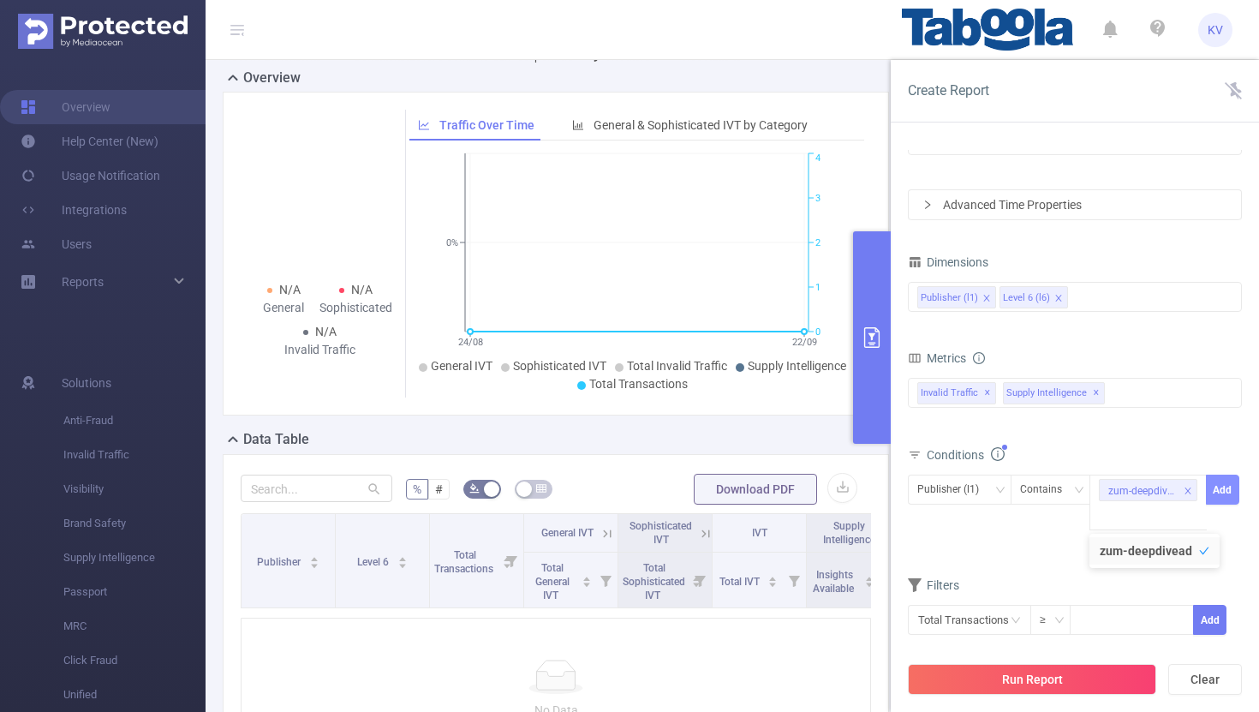
click at [1223, 492] on button "Add" at bounding box center [1222, 490] width 33 height 30
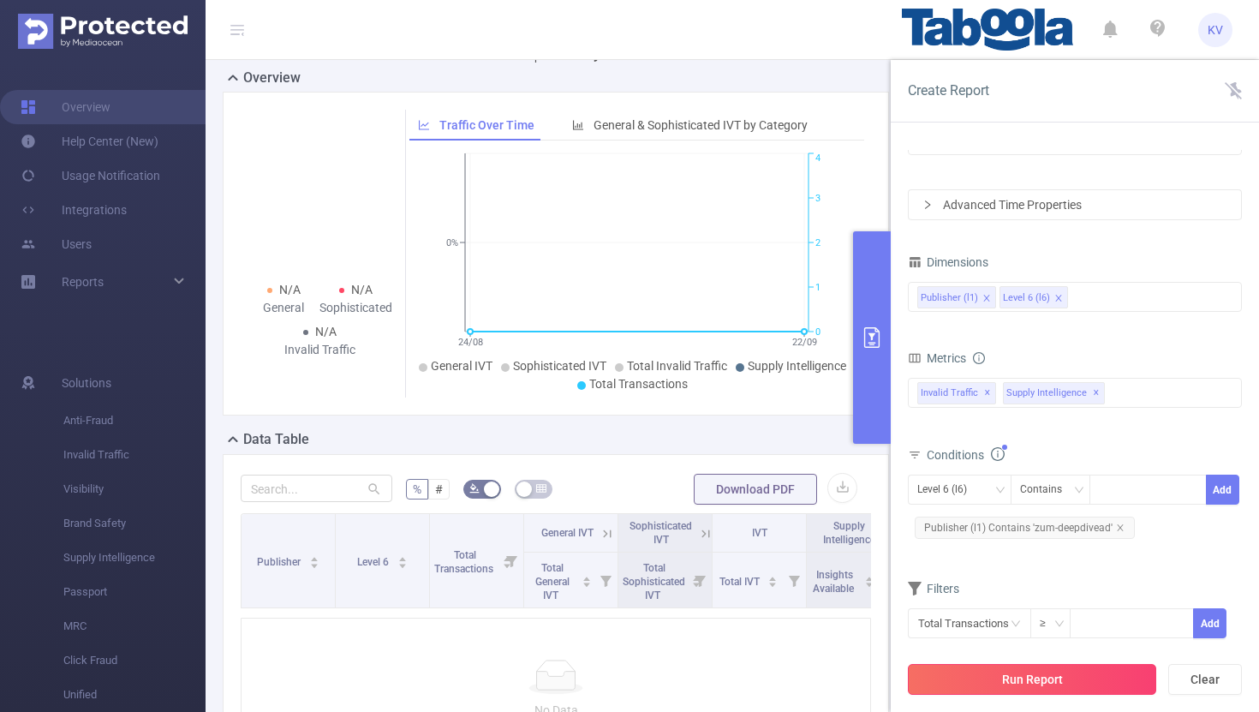
click at [1052, 684] on button "Run Report" at bounding box center [1032, 679] width 248 height 31
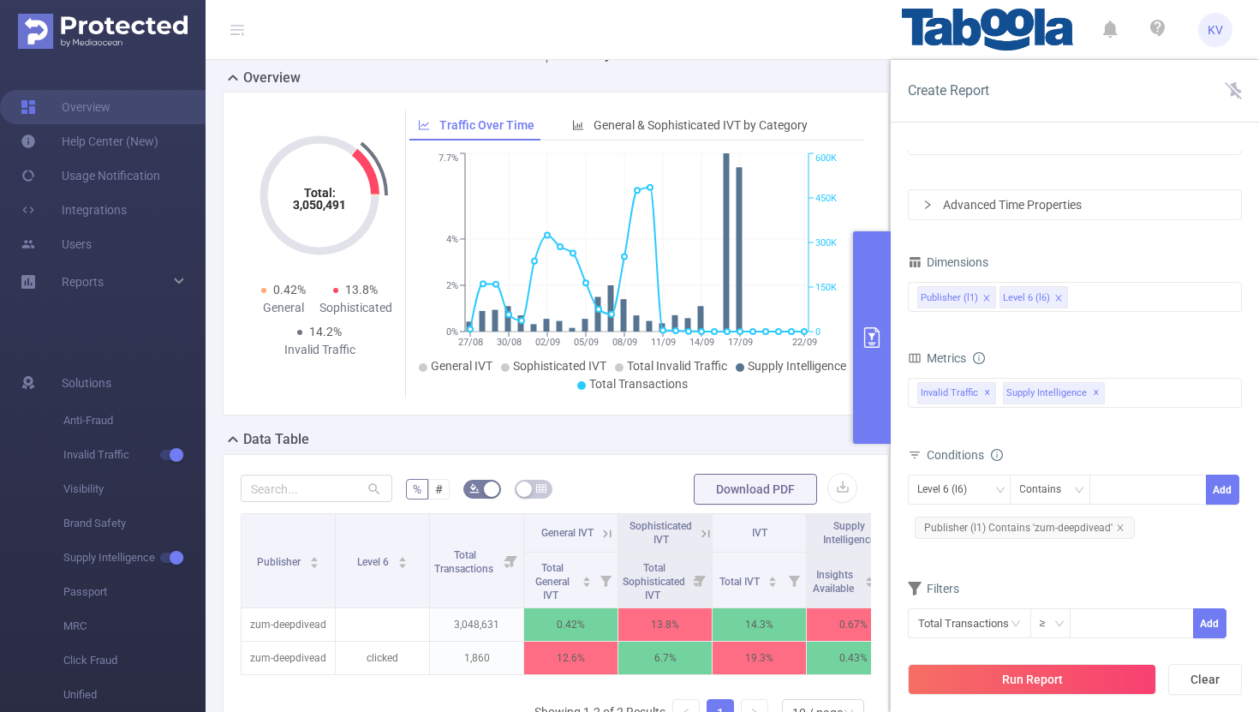
scroll to position [24, 0]
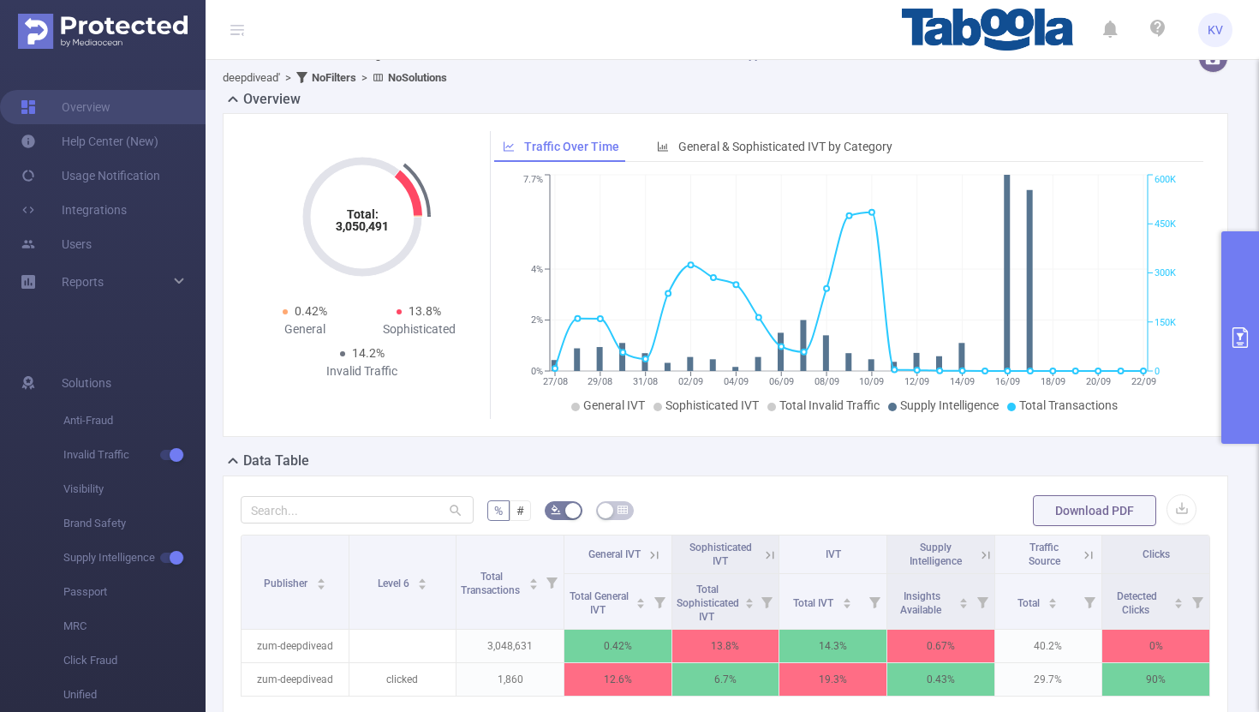
click at [773, 553] on icon at bounding box center [771, 555] width 8 height 8
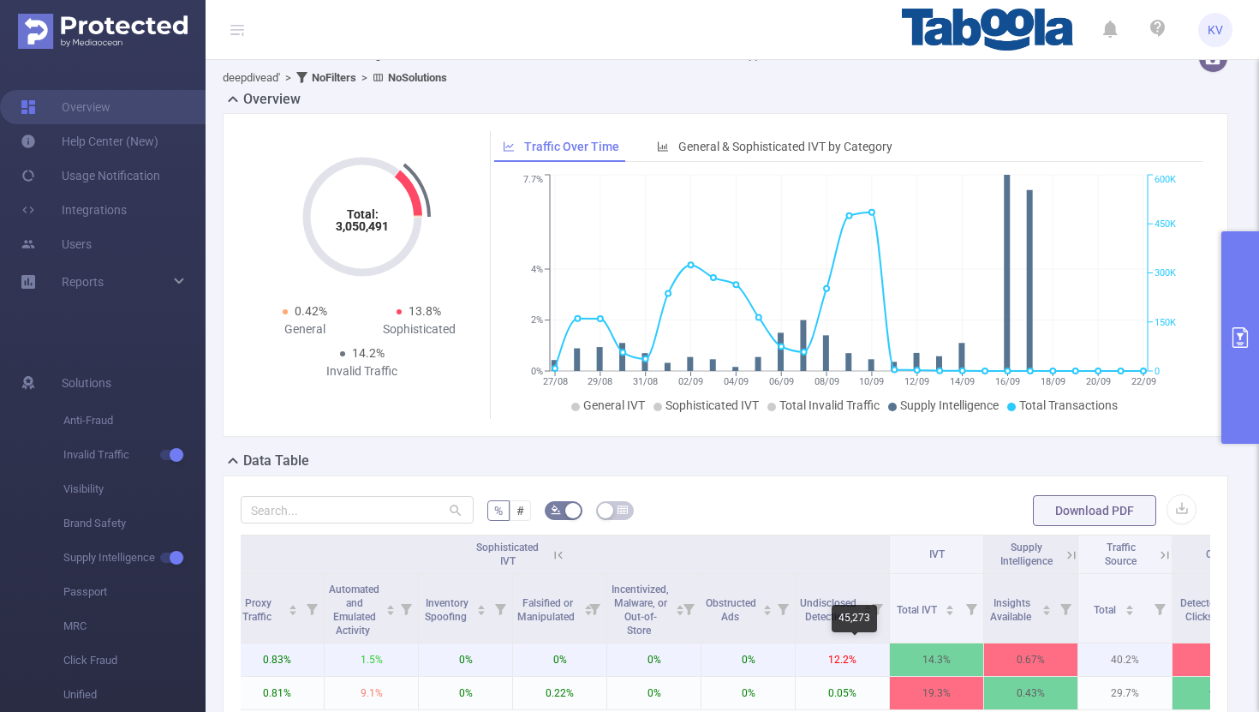
scroll to position [0, 542]
